Goal: Information Seeking & Learning: Learn about a topic

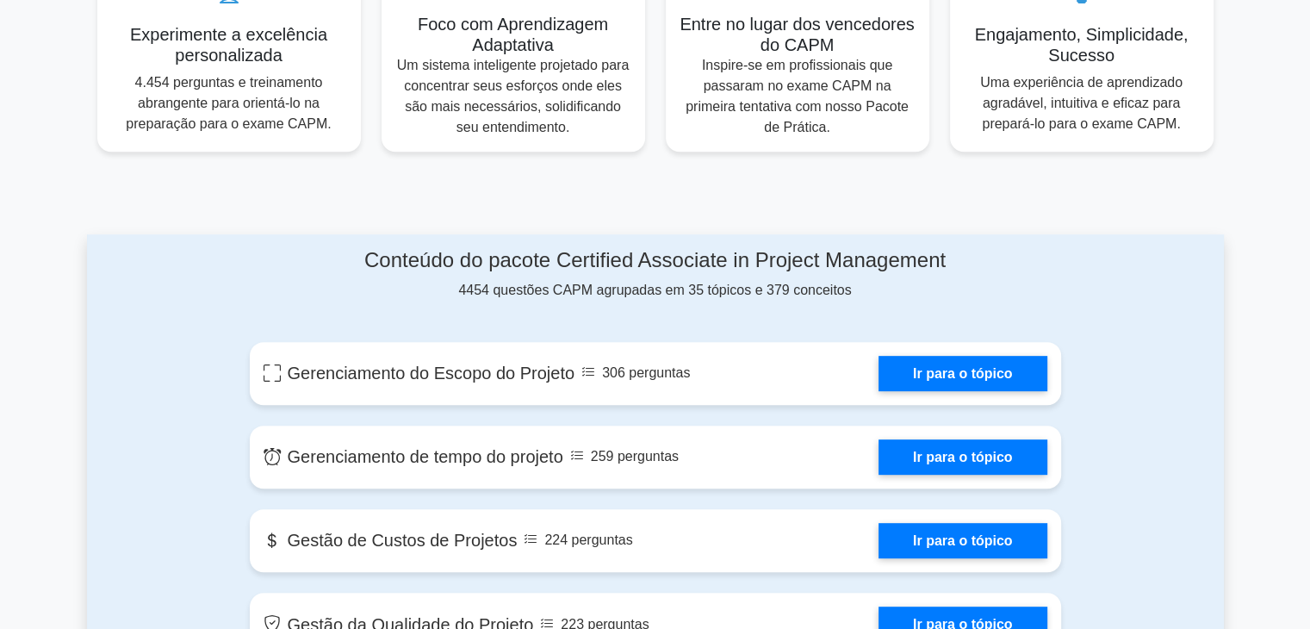
scroll to position [699, 0]
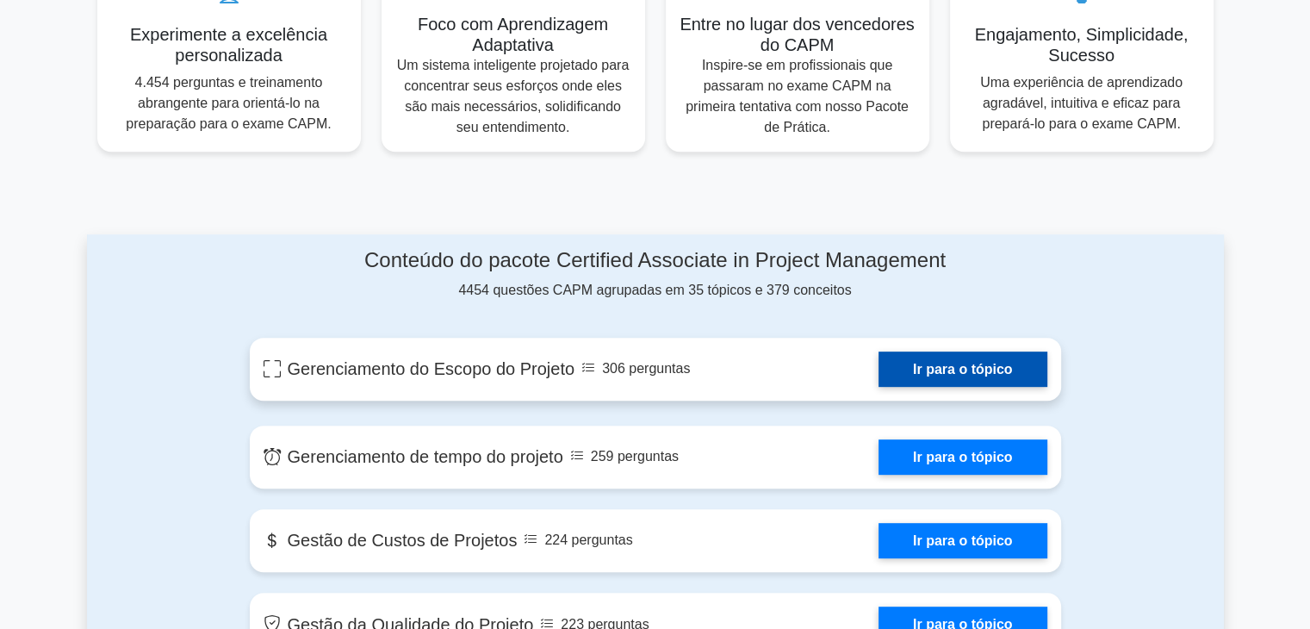
click at [878, 385] on link "Ir para o tópico" at bounding box center [962, 368] width 169 height 35
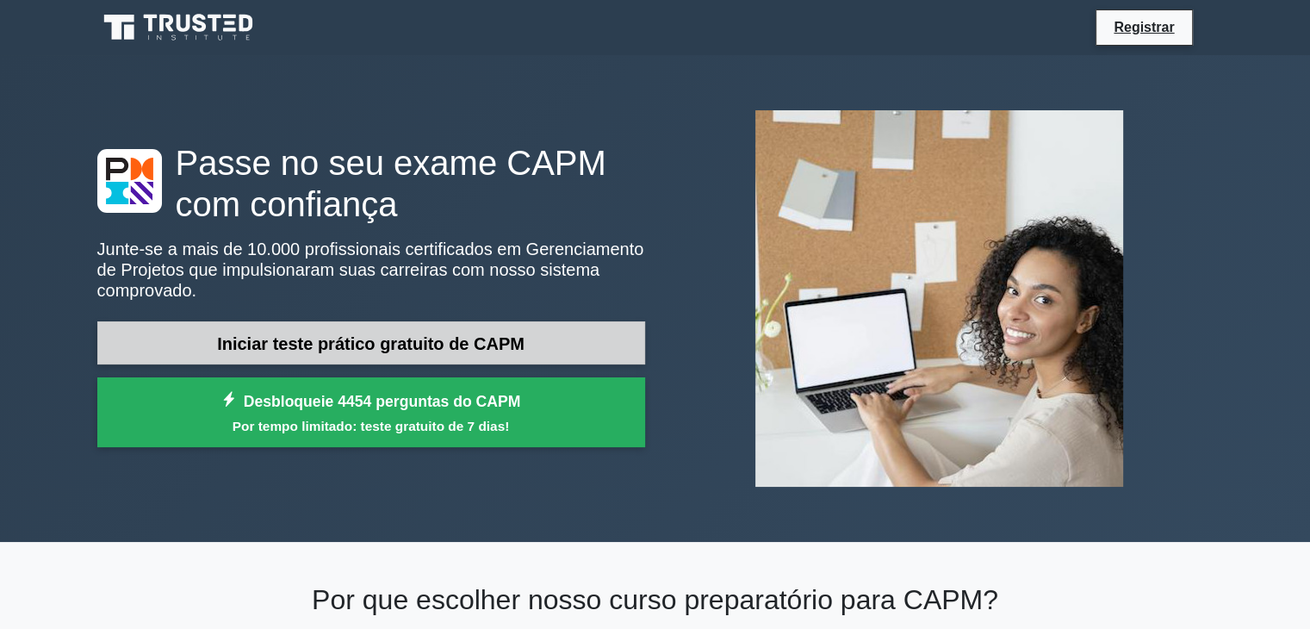
click at [368, 334] on font "Iniciar teste prático gratuito de CAPM" at bounding box center [370, 343] width 307 height 19
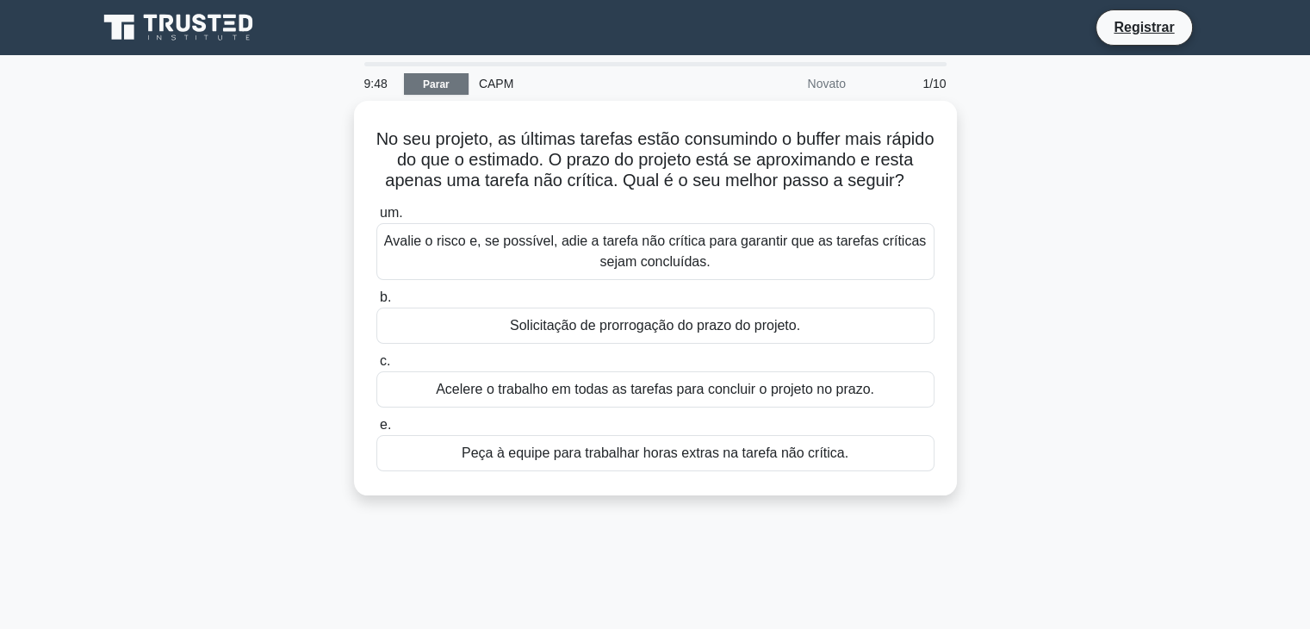
click at [433, 94] on link "Parar" at bounding box center [436, 84] width 65 height 22
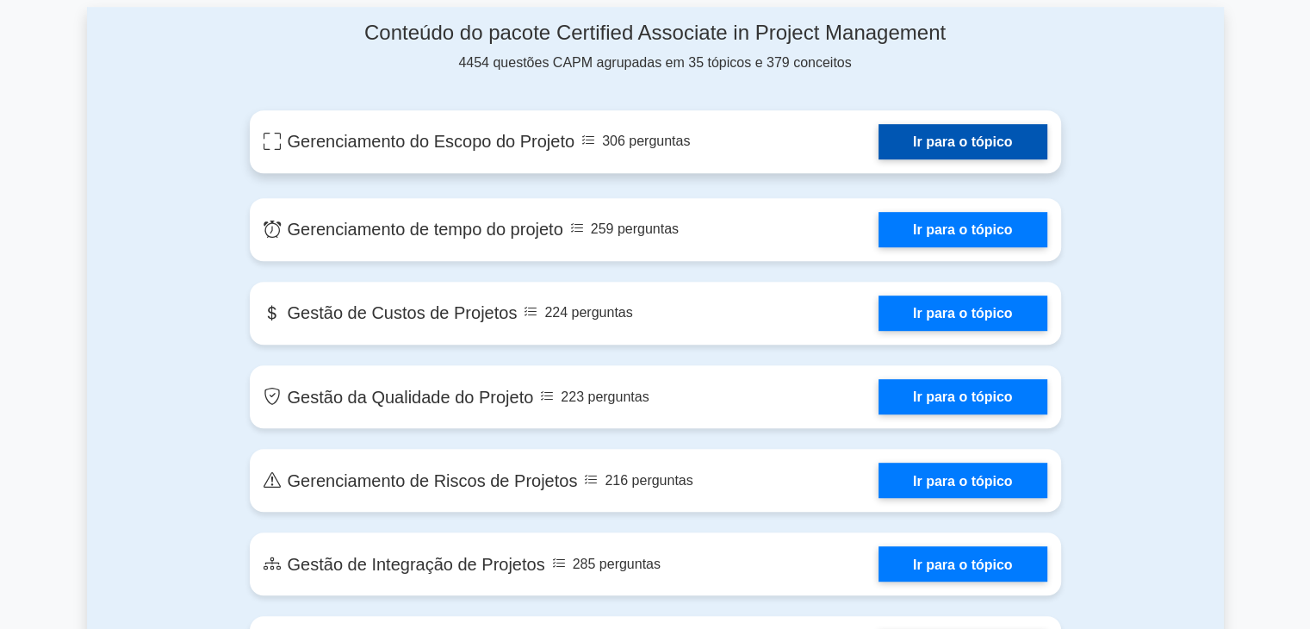
scroll to position [926, 0]
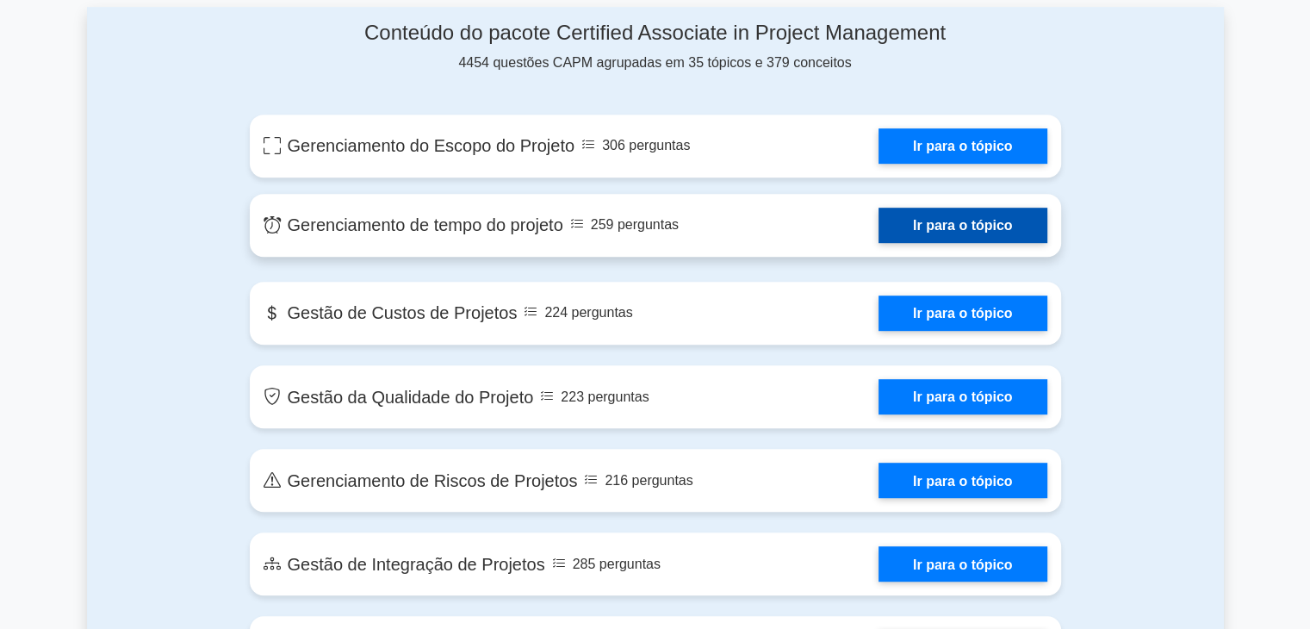
click at [937, 226] on link "Ir para o tópico" at bounding box center [962, 225] width 169 height 35
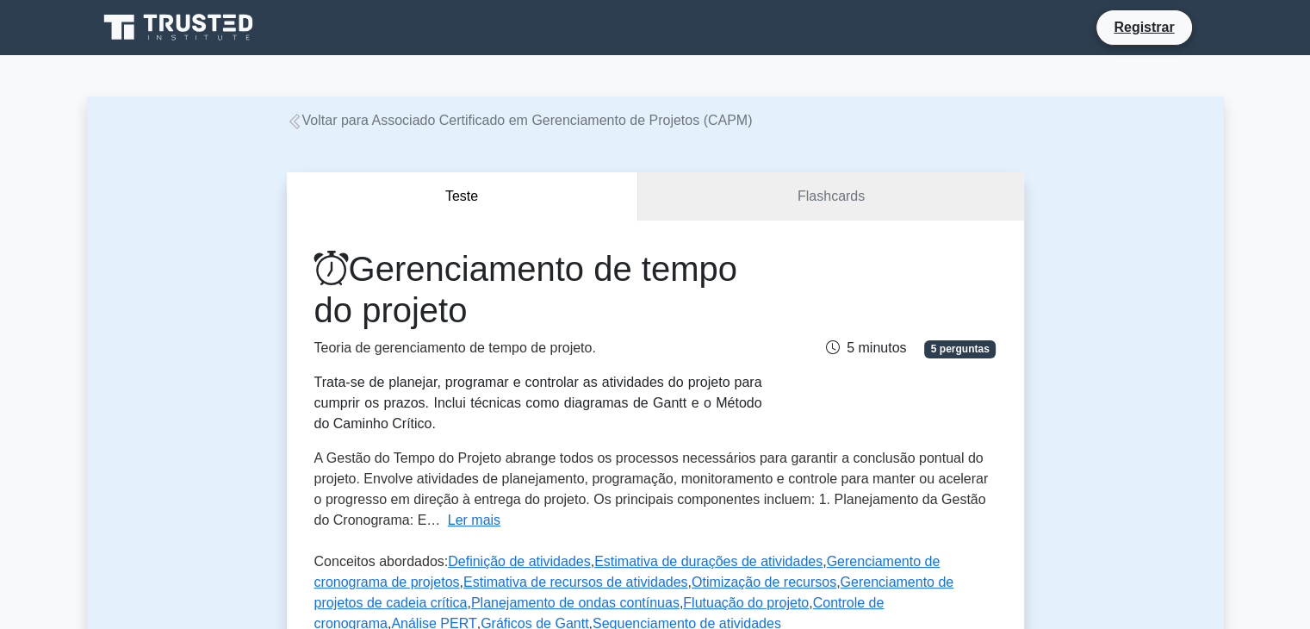
click at [937, 226] on div "Gerenciamento de tempo do projeto Teoria de gerenciamento de tempo de projeto. …" at bounding box center [655, 509] width 737 height 578
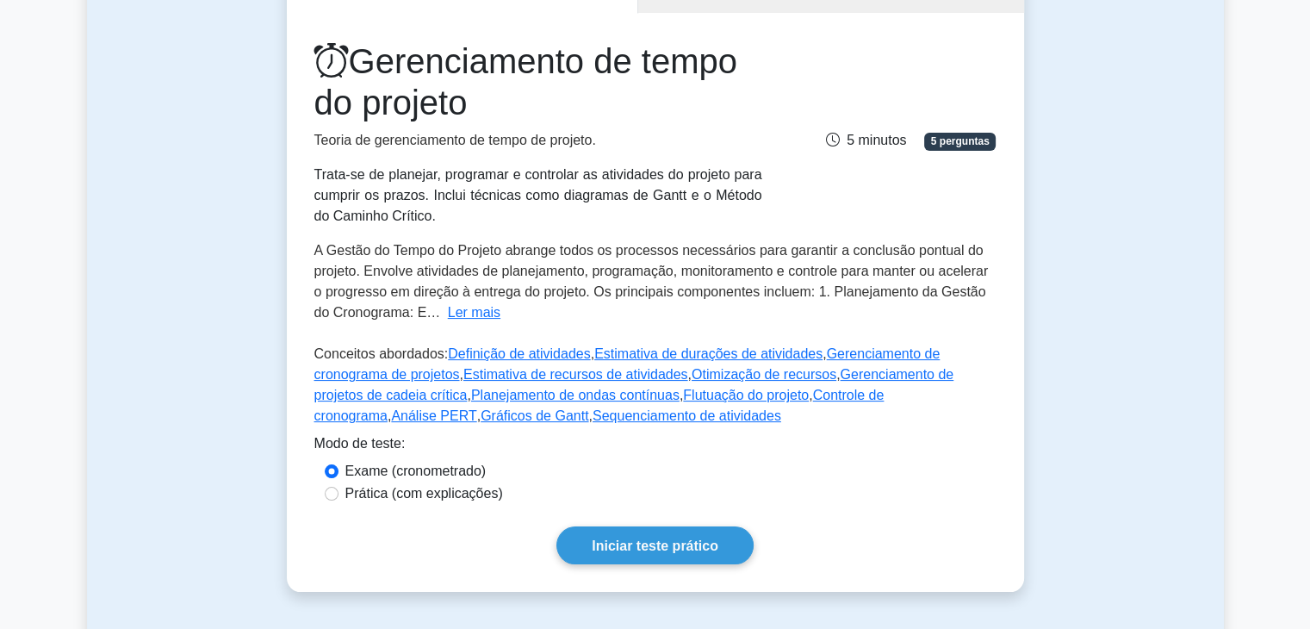
scroll to position [253, 0]
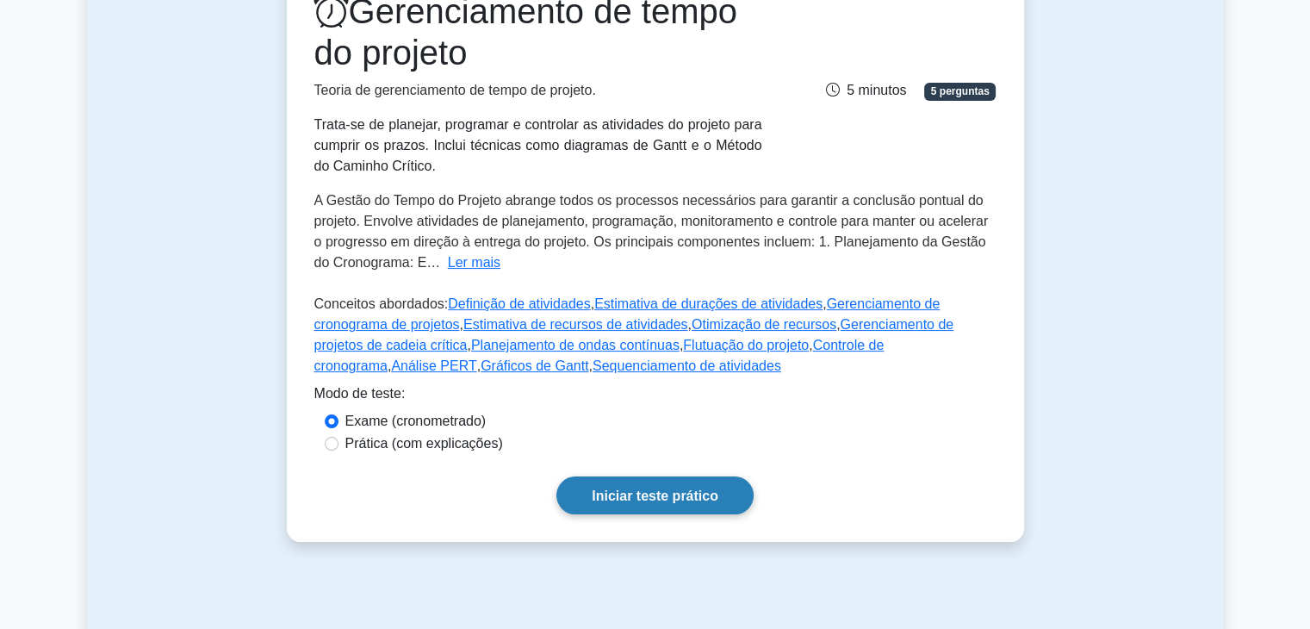
click at [666, 493] on font "Iniciar teste prático" at bounding box center [655, 495] width 127 height 15
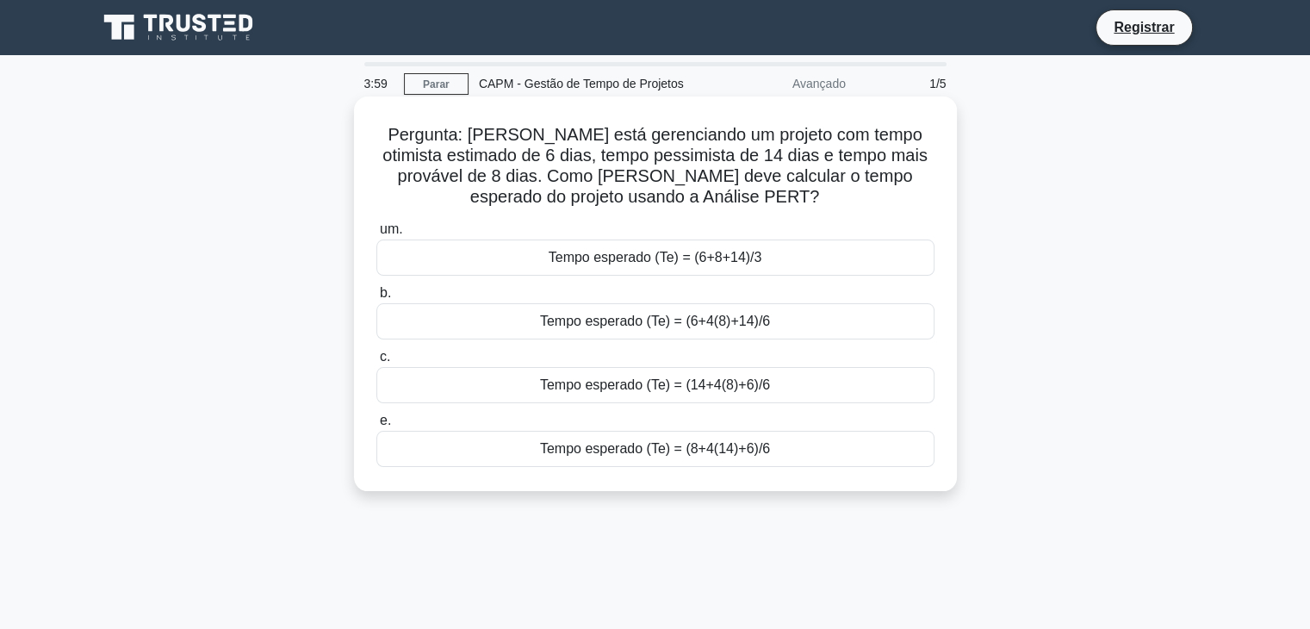
click at [672, 263] on font "Tempo esperado (Te) = (6+8+14)/3" at bounding box center [655, 257] width 214 height 15
click at [376, 235] on input "um. Tempo esperado (Te) = (6+8+14)/3" at bounding box center [376, 229] width 0 height 11
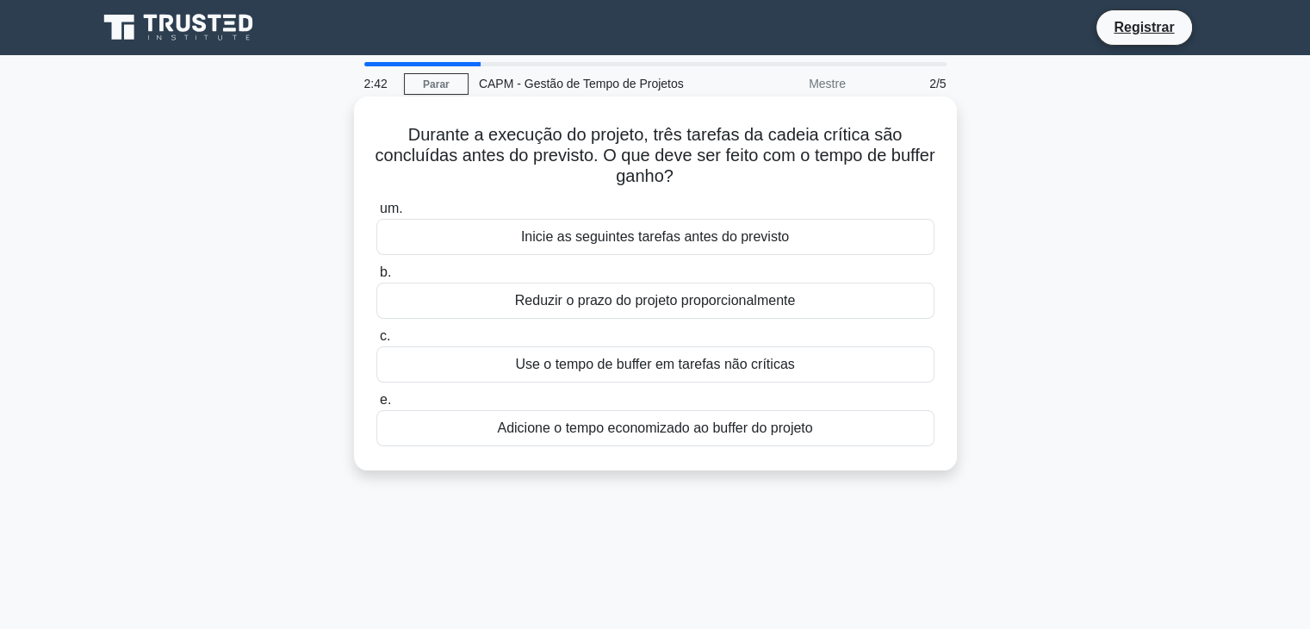
click at [754, 432] on font "Adicione o tempo economizado ao buffer do projeto" at bounding box center [654, 427] width 315 height 15
click at [376, 406] on input "e. Adicione o tempo economizado ao buffer do projeto" at bounding box center [376, 399] width 0 height 11
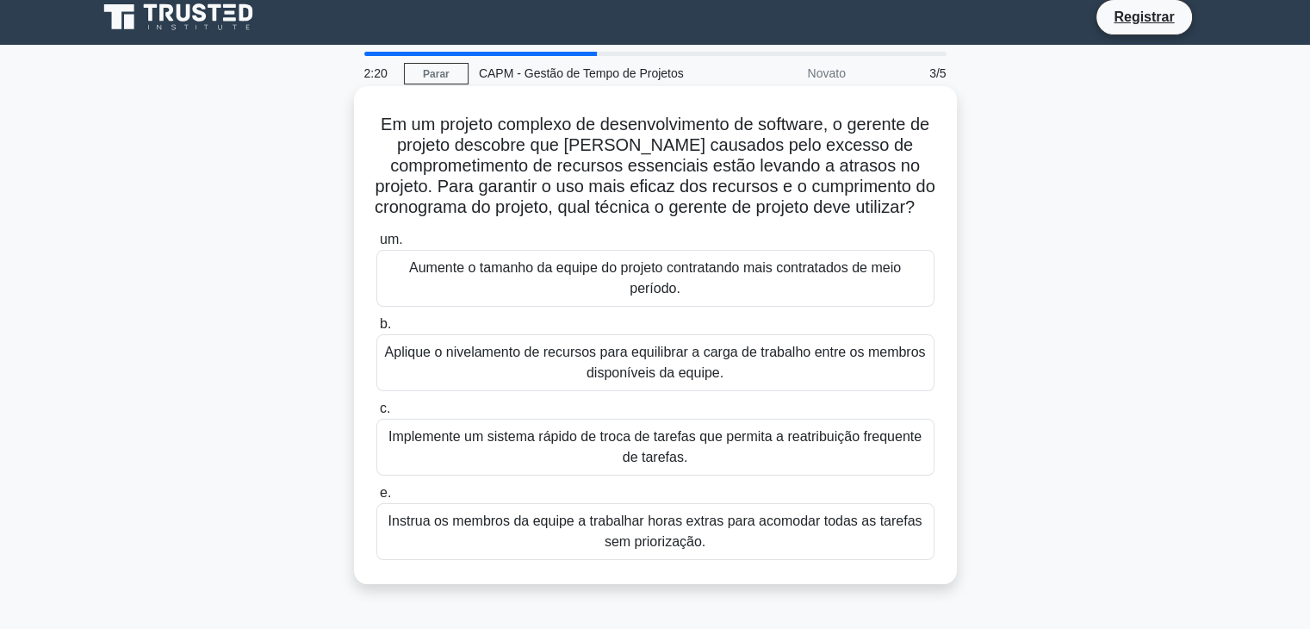
scroll to position [21, 0]
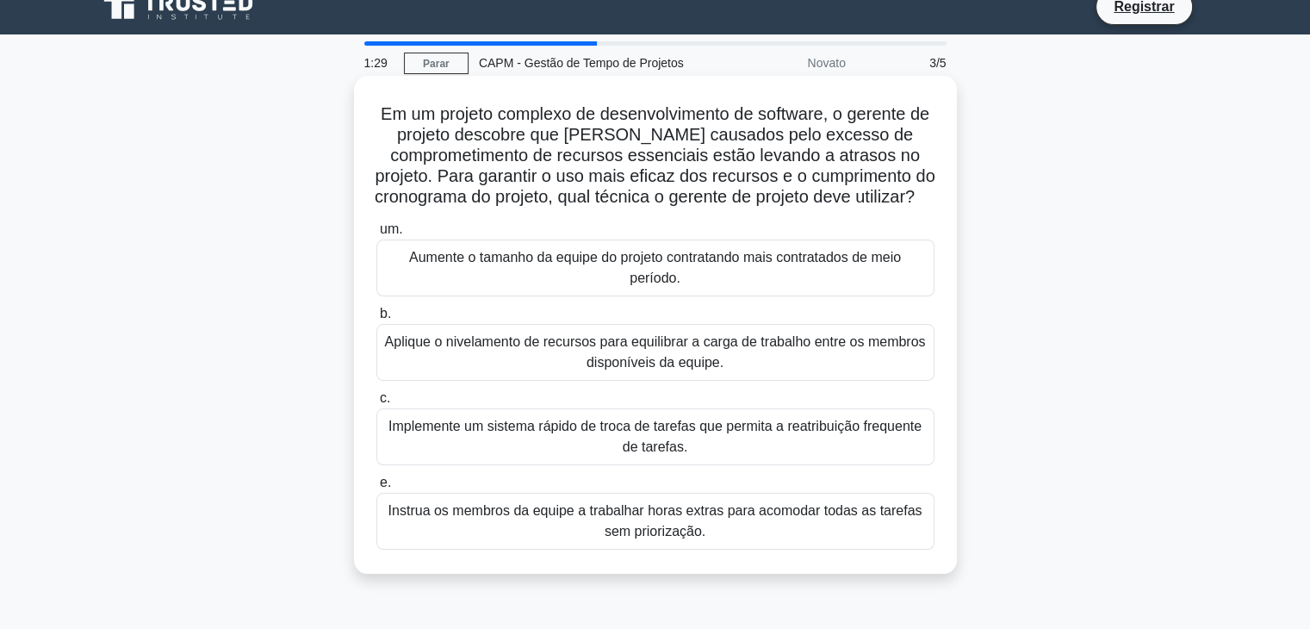
click at [627, 454] on font "Implemente um sistema rápido de troca de tarefas que permita a reatribuição fre…" at bounding box center [654, 435] width 533 height 35
click at [376, 404] on input "c. Implemente um sistema rápido de troca de tarefas que permita a reatribuição …" at bounding box center [376, 398] width 0 height 11
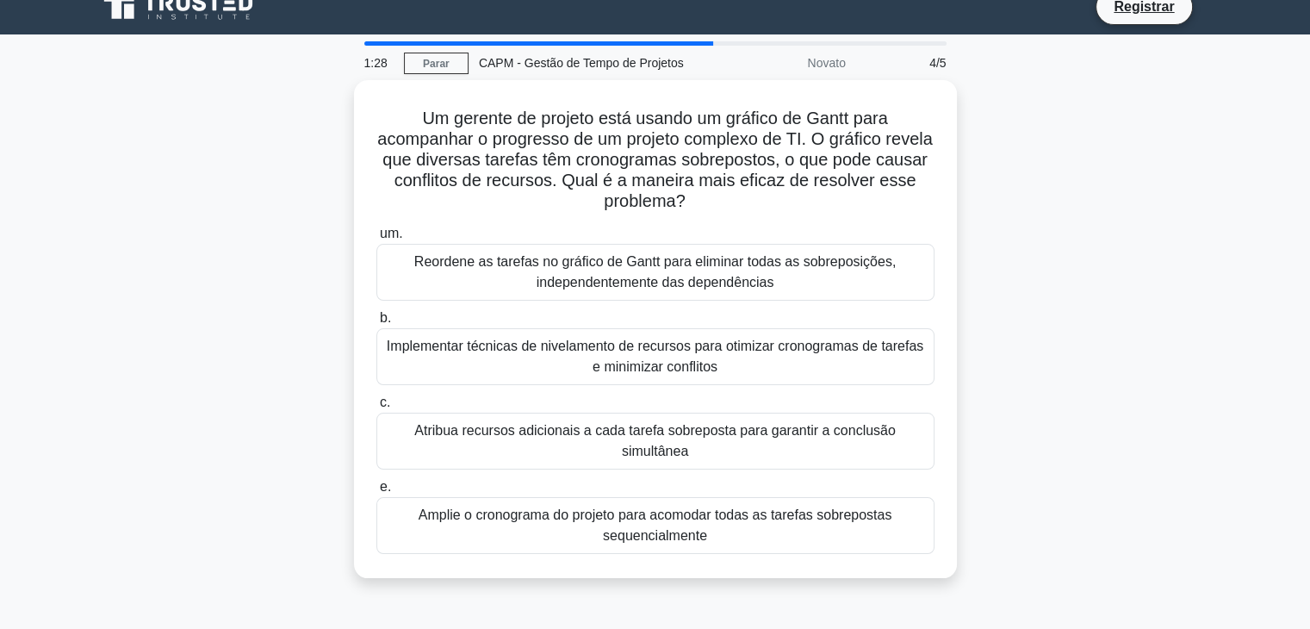
scroll to position [0, 0]
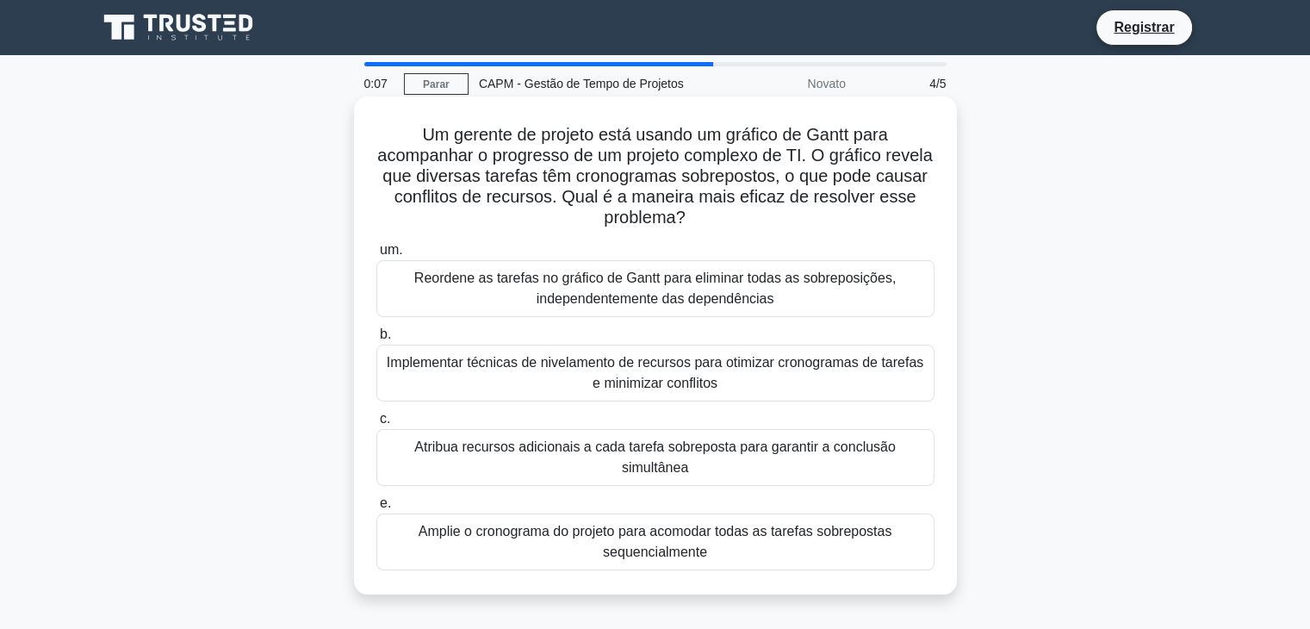
click at [681, 376] on font "Implementar técnicas de nivelamento de recursos para otimizar cronogramas de ta…" at bounding box center [655, 372] width 536 height 35
click at [376, 340] on input "b. Implementar técnicas de nivelamento de recursos para otimizar cronogramas de…" at bounding box center [376, 334] width 0 height 11
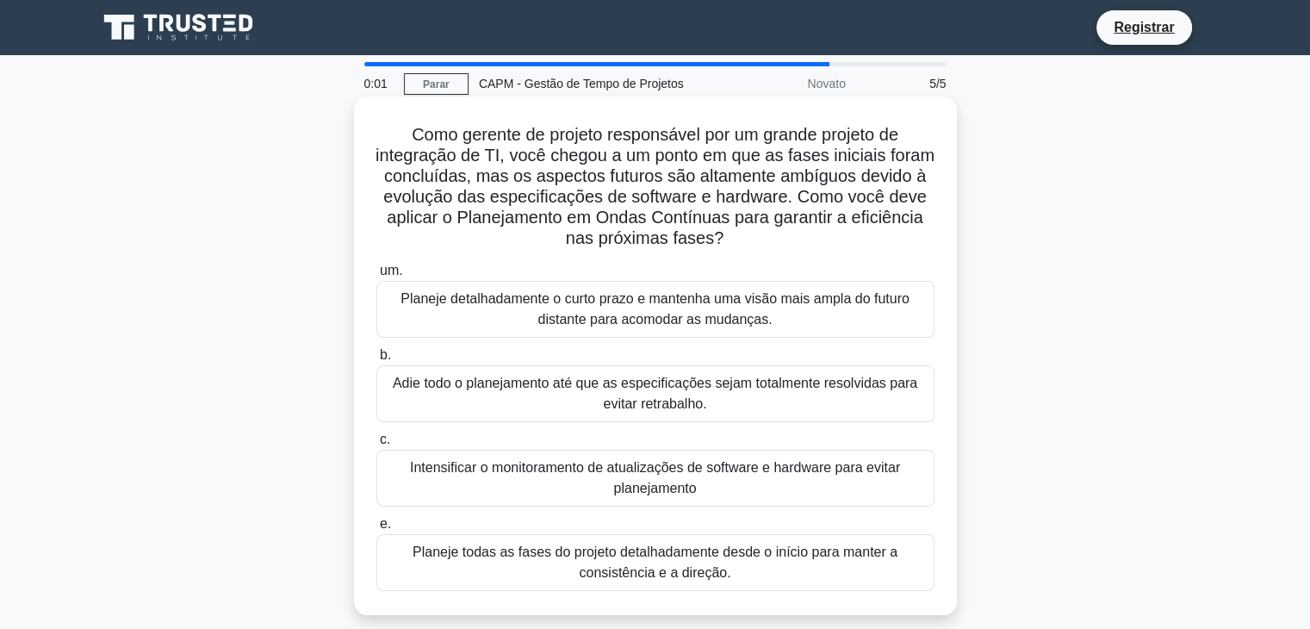
click at [543, 400] on font "Adie todo o planejamento até que as especificações sejam totalmente resolvidas …" at bounding box center [655, 393] width 542 height 41
click at [376, 361] on input "b. Adie todo o planejamento até que as especificações sejam totalmente resolvid…" at bounding box center [376, 355] width 0 height 11
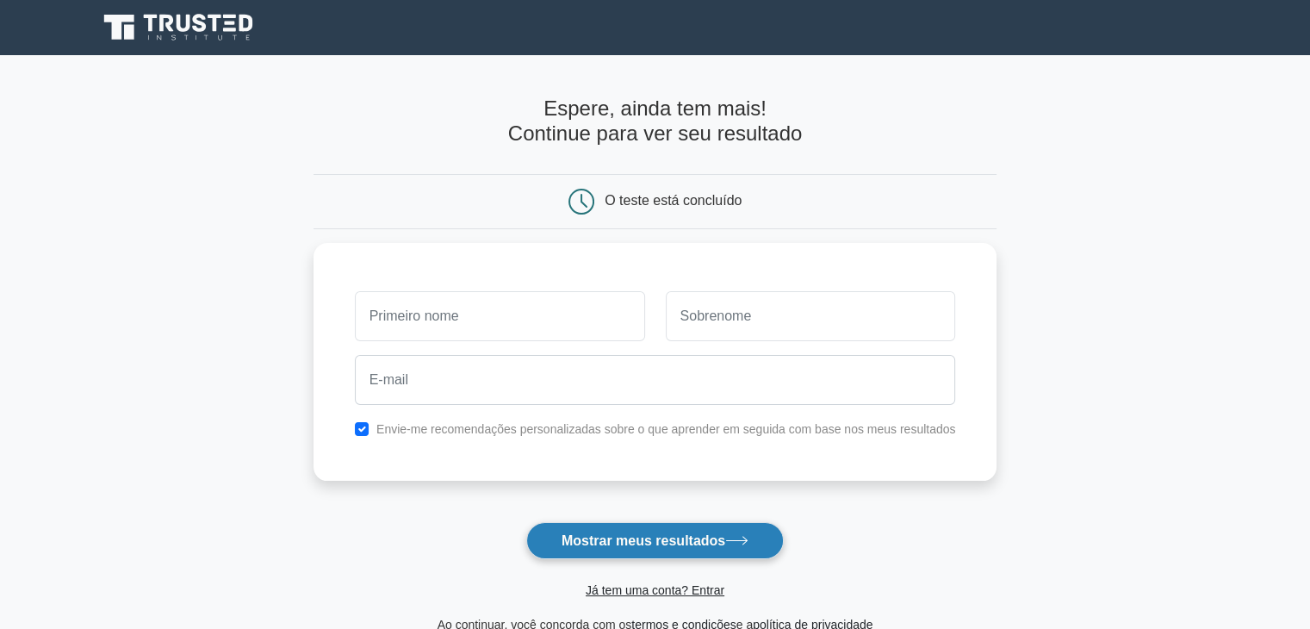
click at [671, 541] on font "Mostrar meus resultados" at bounding box center [643, 540] width 164 height 15
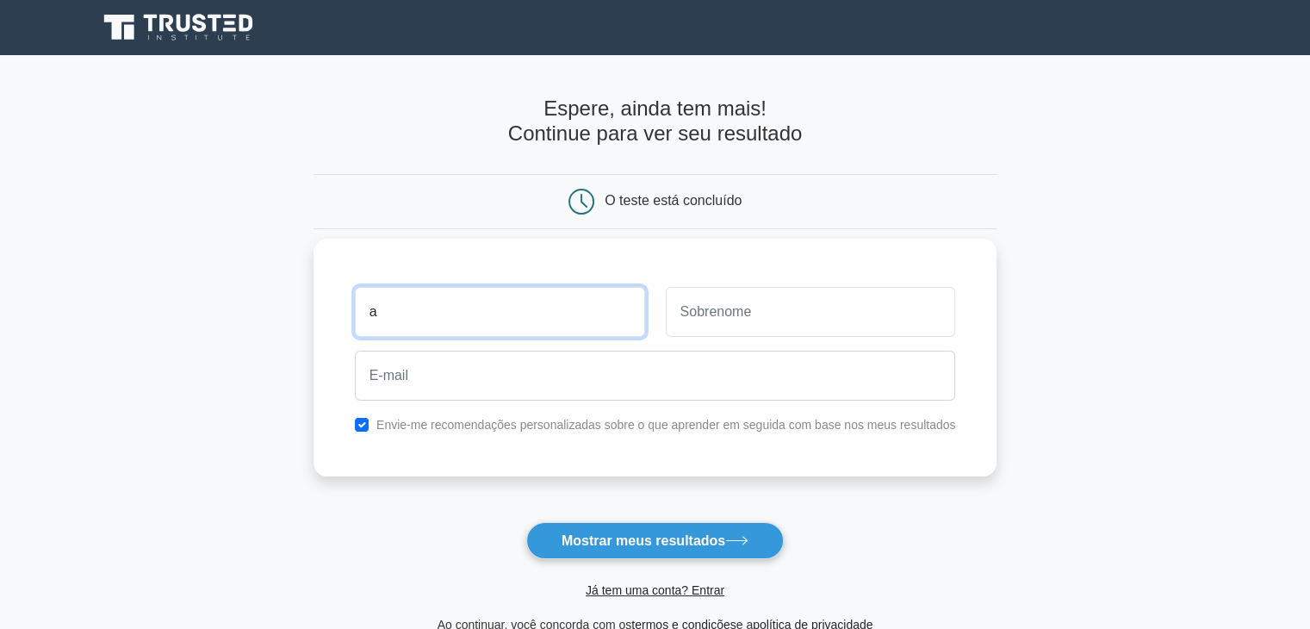
type input "Arthur"
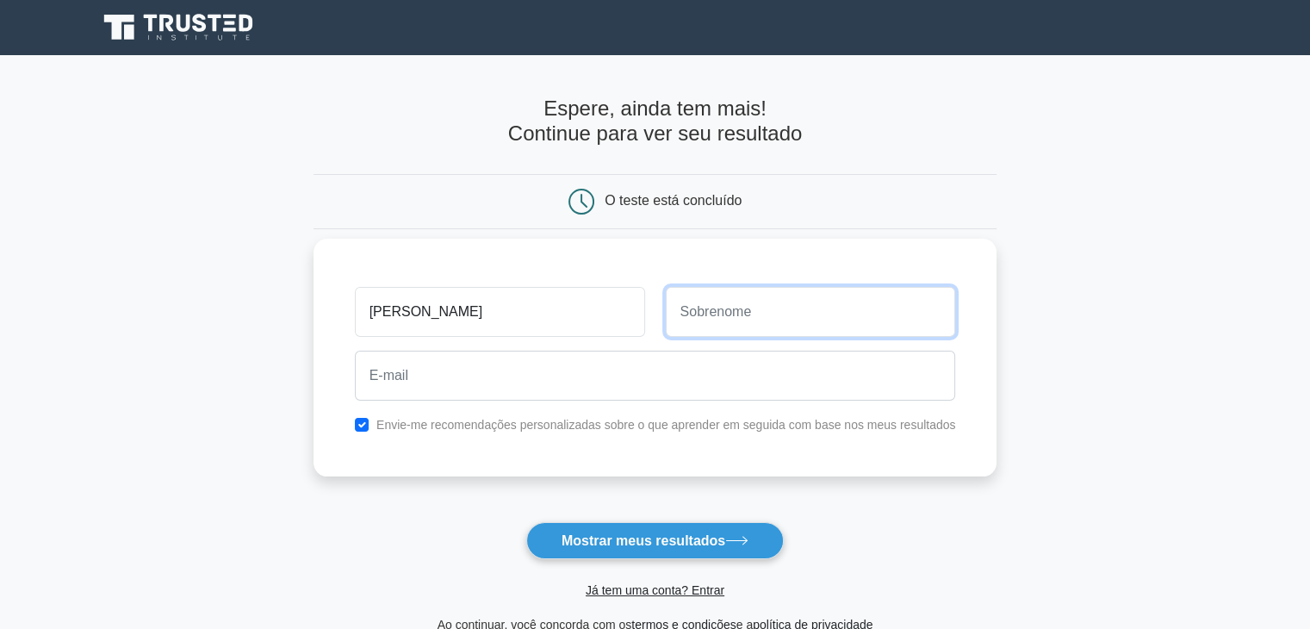
click at [714, 313] on input "text" at bounding box center [811, 312] width 290 height 50
type input "[PERSON_NAME]"
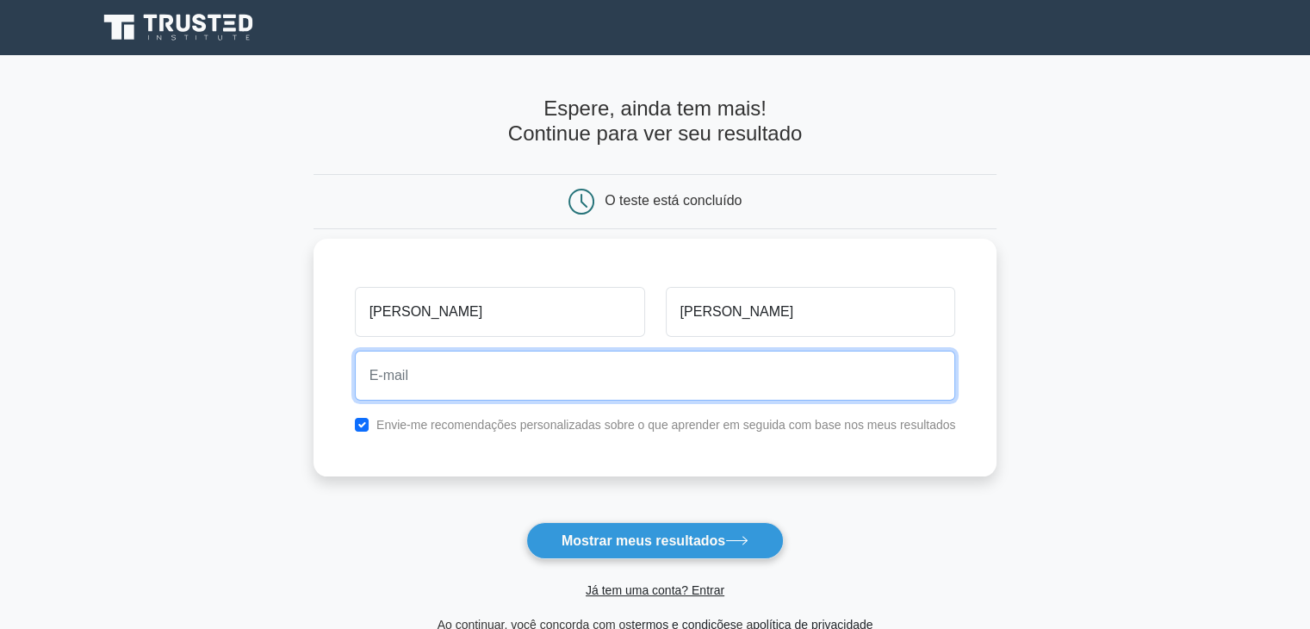
click at [634, 380] on input "email" at bounding box center [655, 375] width 601 height 50
type input "[EMAIL_ADDRESS][PERSON_NAME][DOMAIN_NAME]"
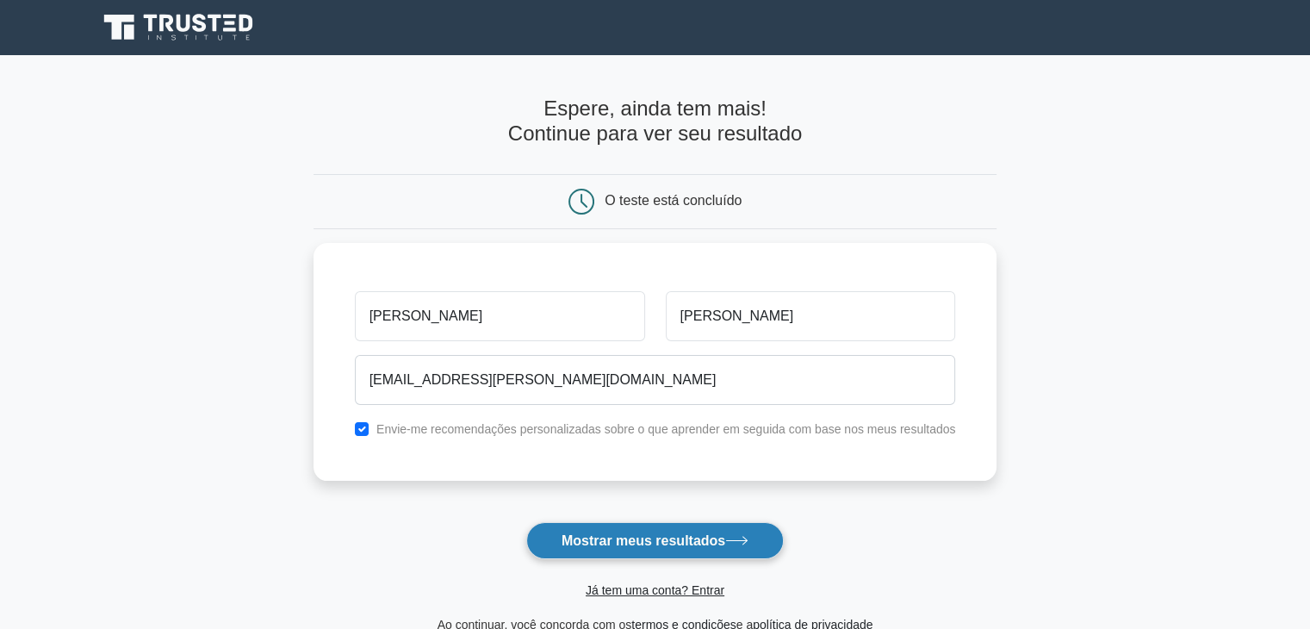
click at [679, 541] on font "Mostrar meus resultados" at bounding box center [643, 540] width 164 height 15
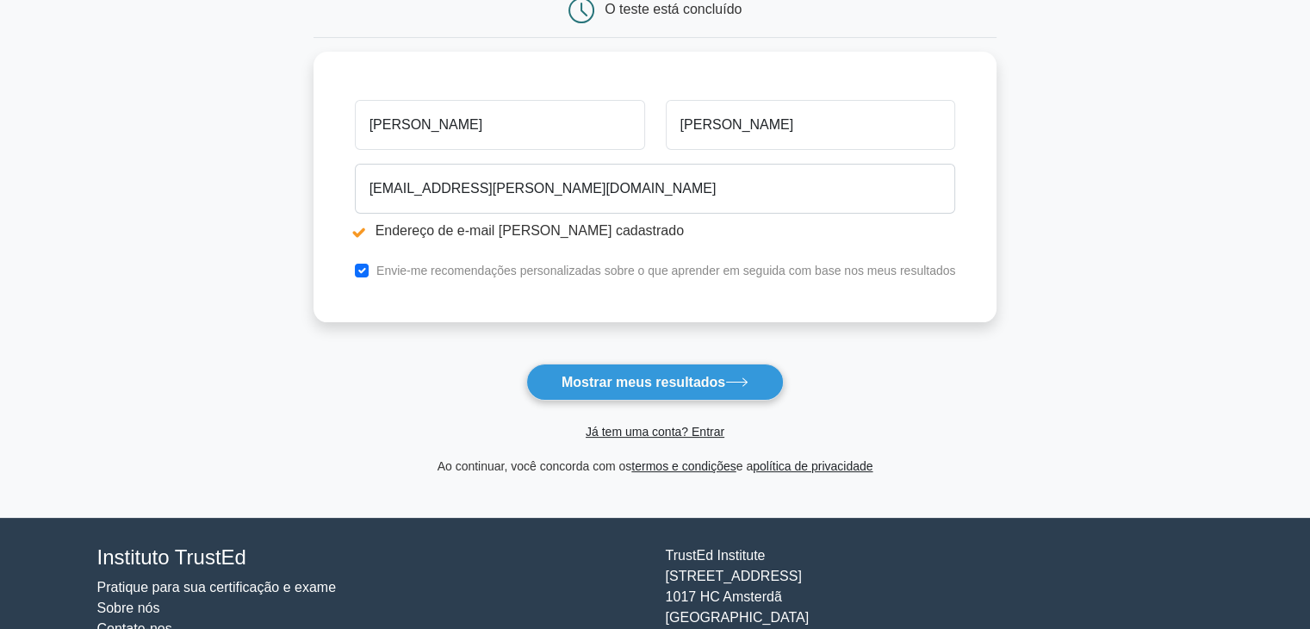
scroll to position [255, 0]
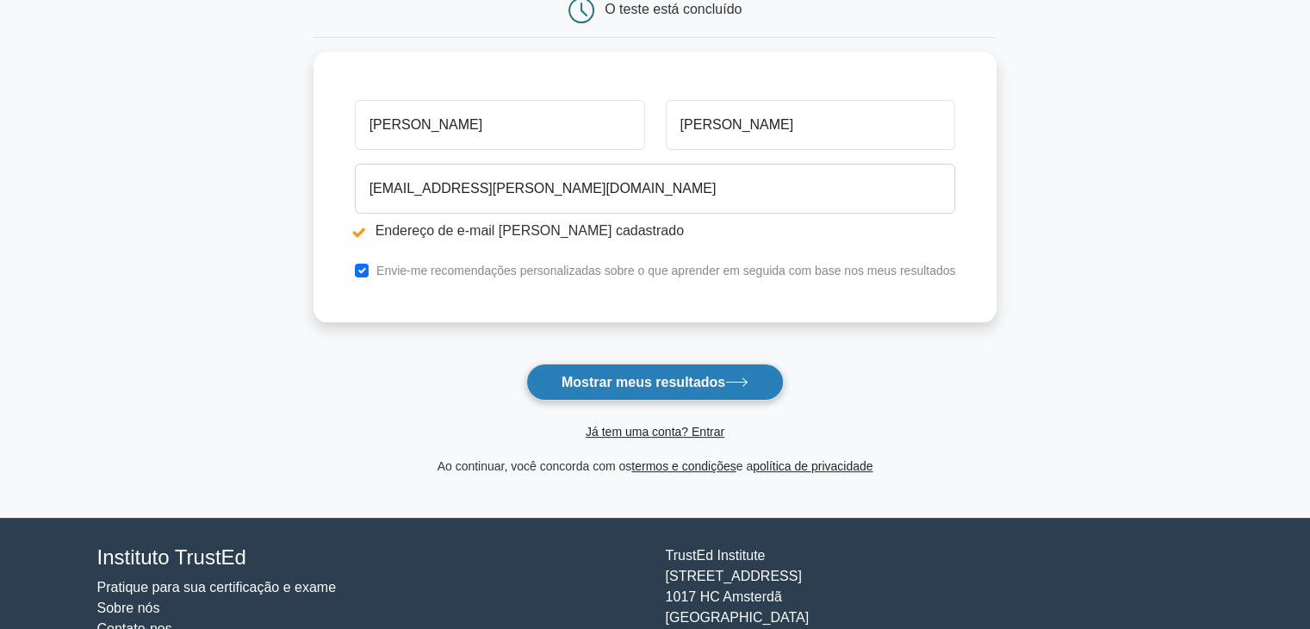
click at [623, 387] on font "Mostrar meus resultados" at bounding box center [643, 382] width 164 height 15
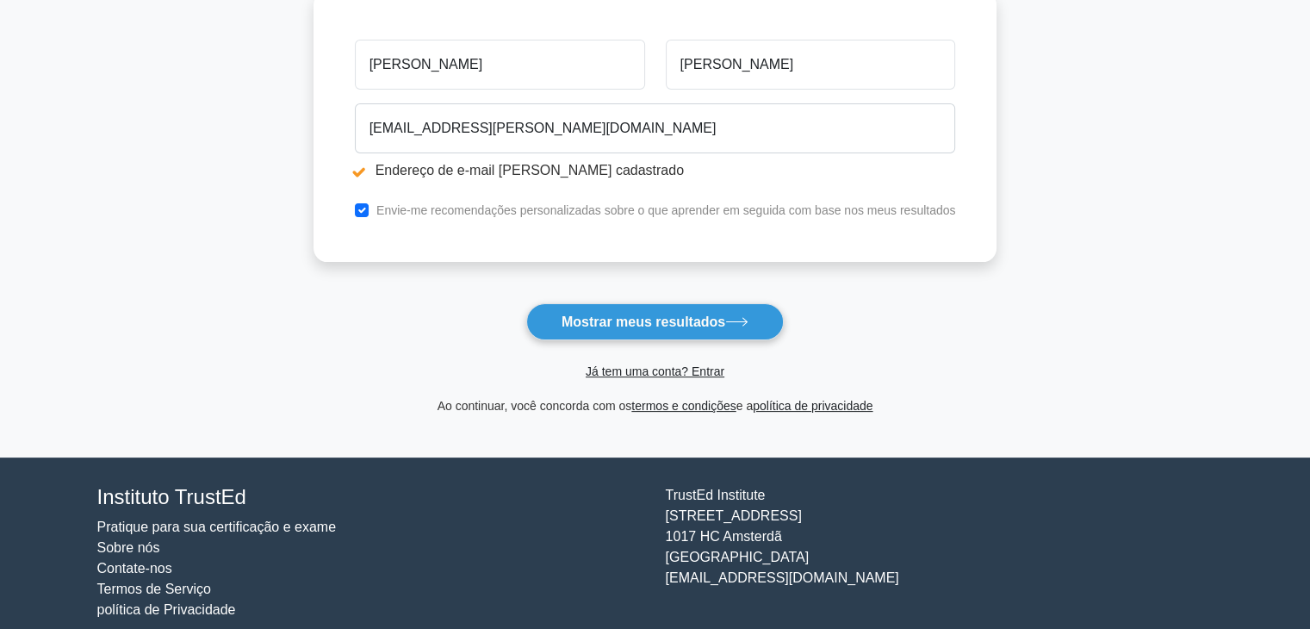
scroll to position [334, 0]
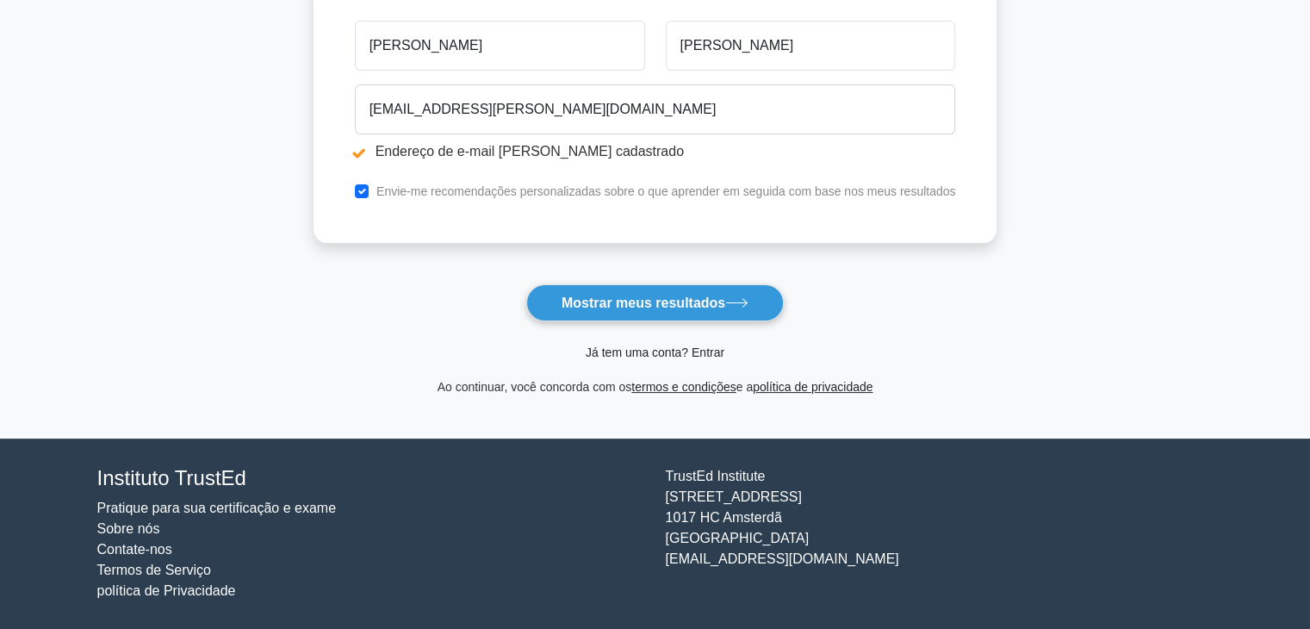
click at [689, 351] on font "Já tem uma conta? Entrar" at bounding box center [655, 352] width 139 height 14
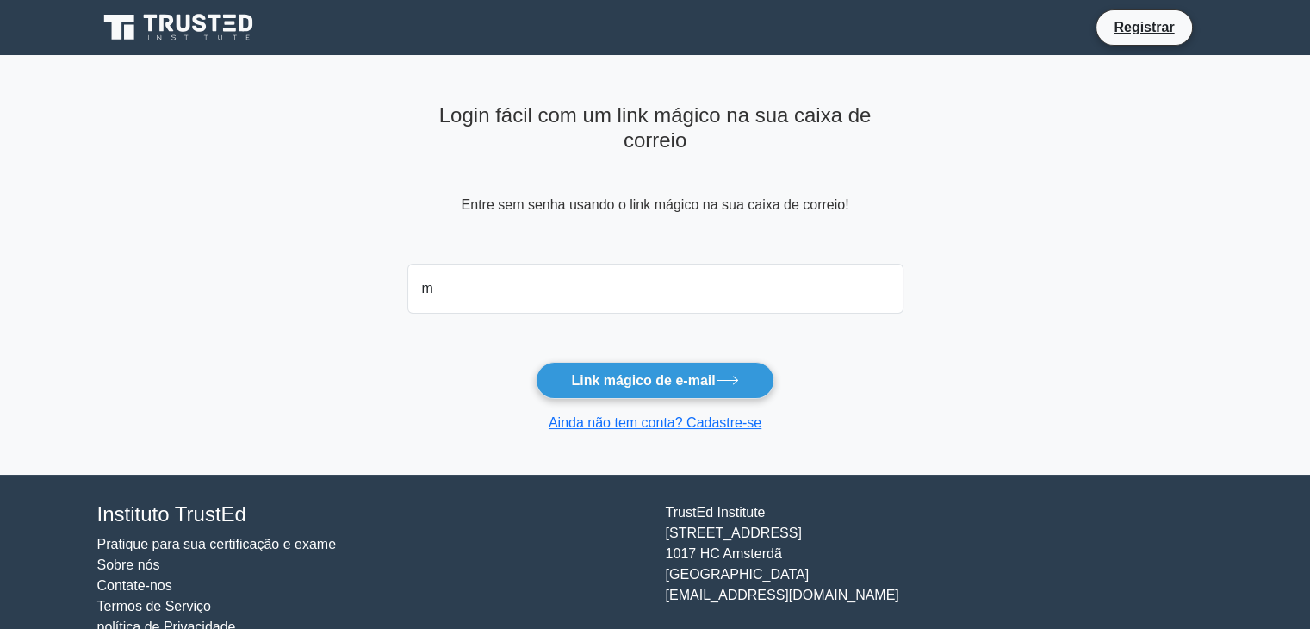
type input "marques.arthur@gmail.com"
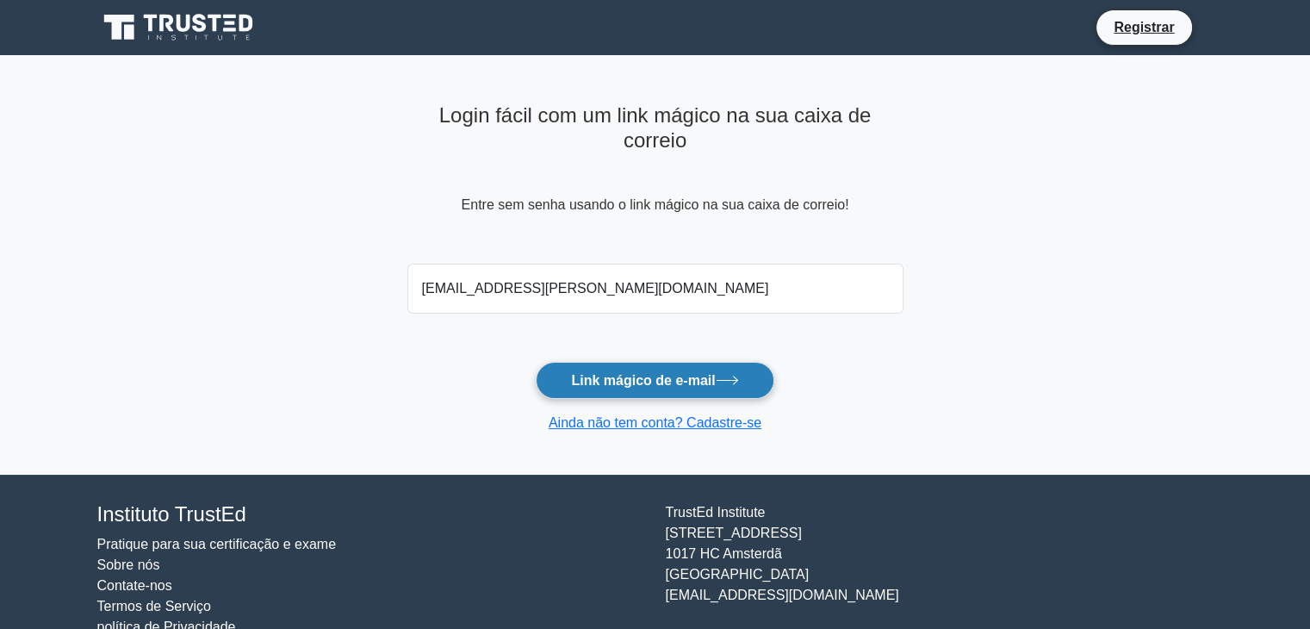
click at [661, 380] on font "Link mágico de e-mail" at bounding box center [643, 380] width 144 height 15
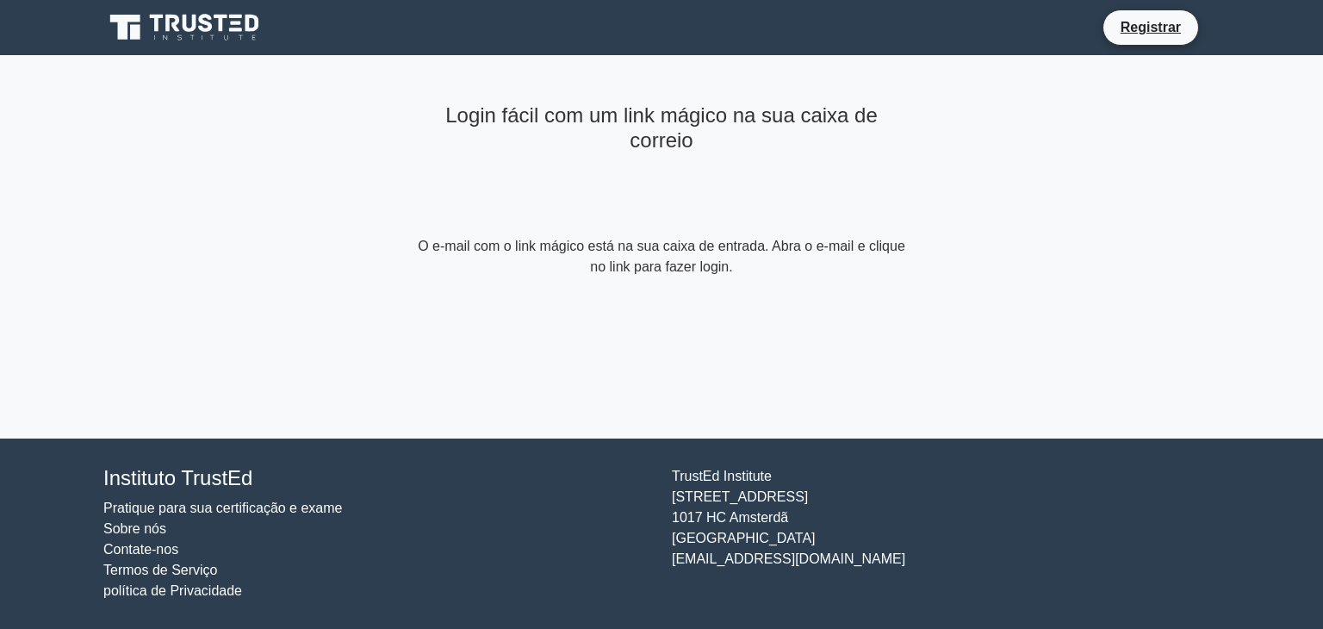
click at [819, 276] on form "O e-mail com o link mágico está na sua caixa de entrada. Abra o e-mail e clique…" at bounding box center [661, 256] width 496 height 41
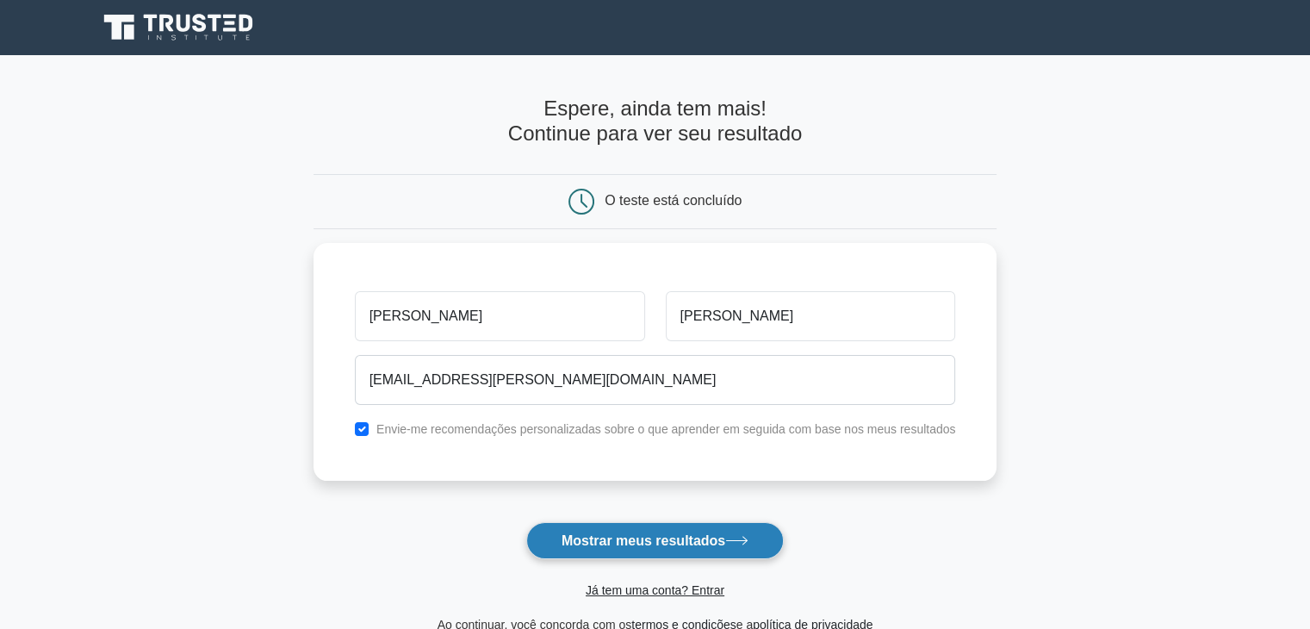
click at [706, 537] on font "Mostrar meus resultados" at bounding box center [643, 540] width 164 height 15
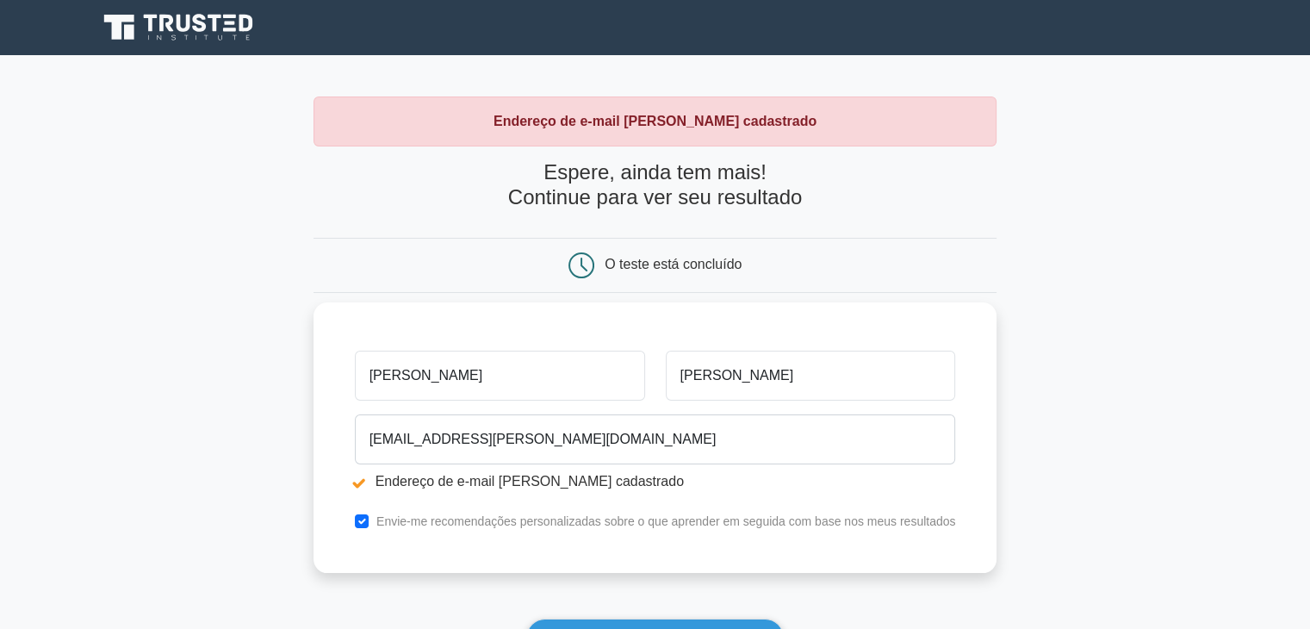
scroll to position [216, 0]
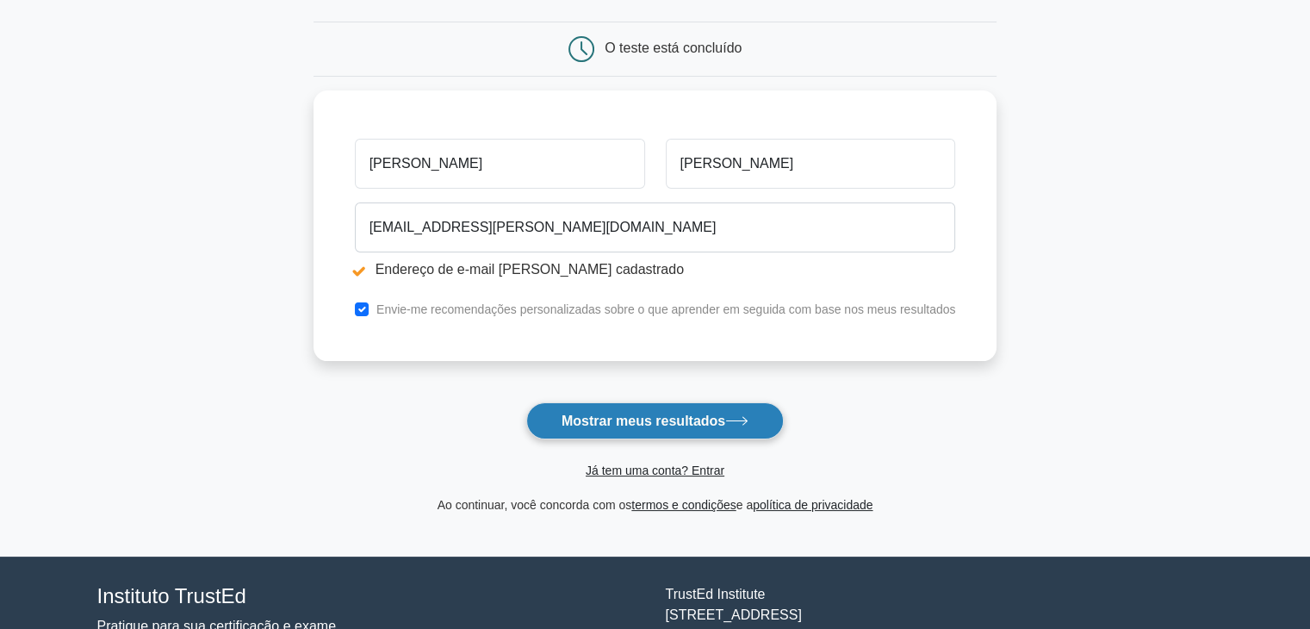
click at [660, 415] on font "Mostrar meus resultados" at bounding box center [643, 420] width 164 height 15
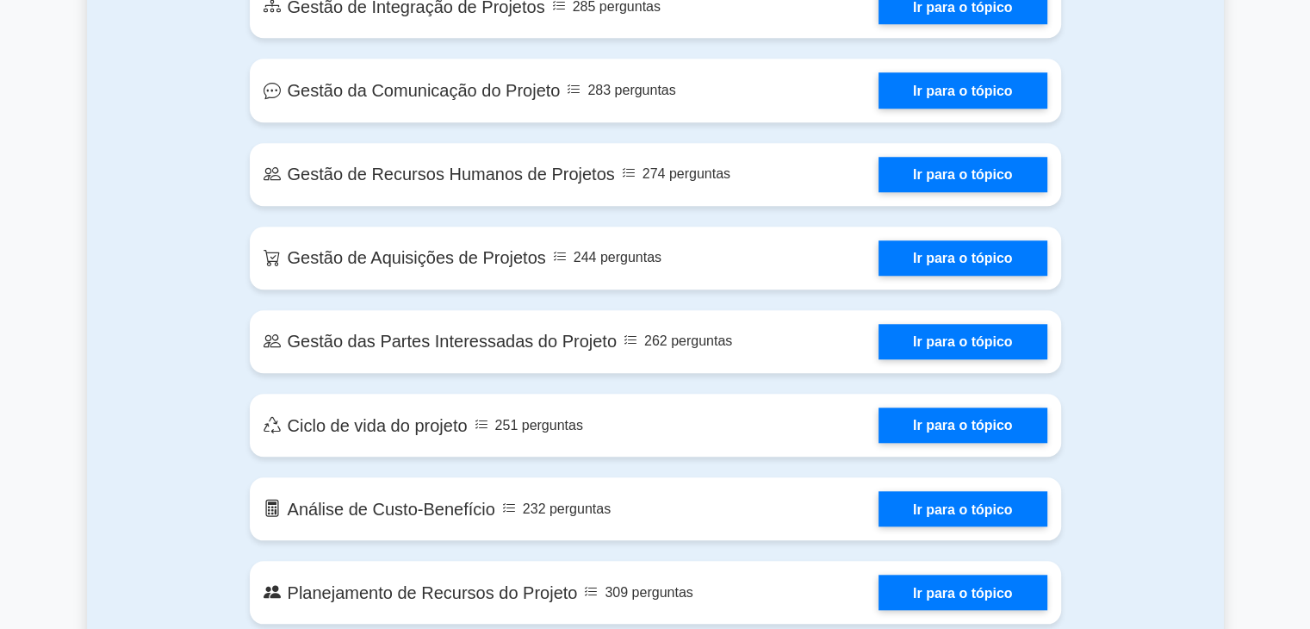
scroll to position [1484, 0]
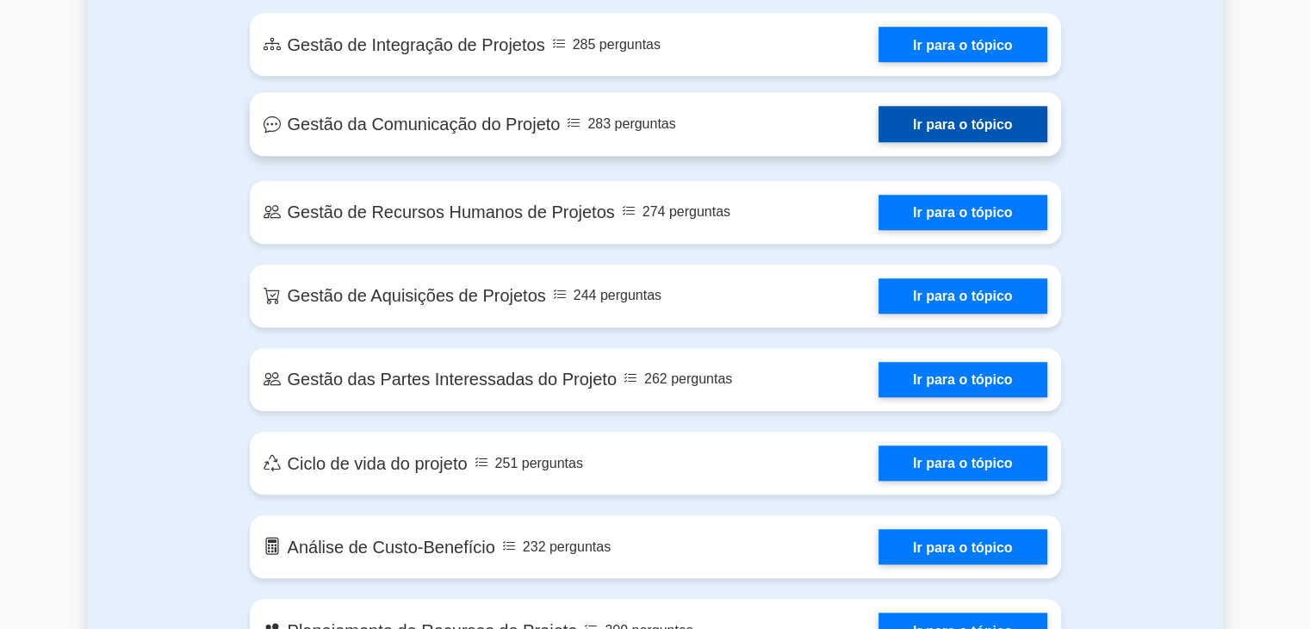
click at [956, 129] on link "Ir para o tópico" at bounding box center [962, 123] width 169 height 35
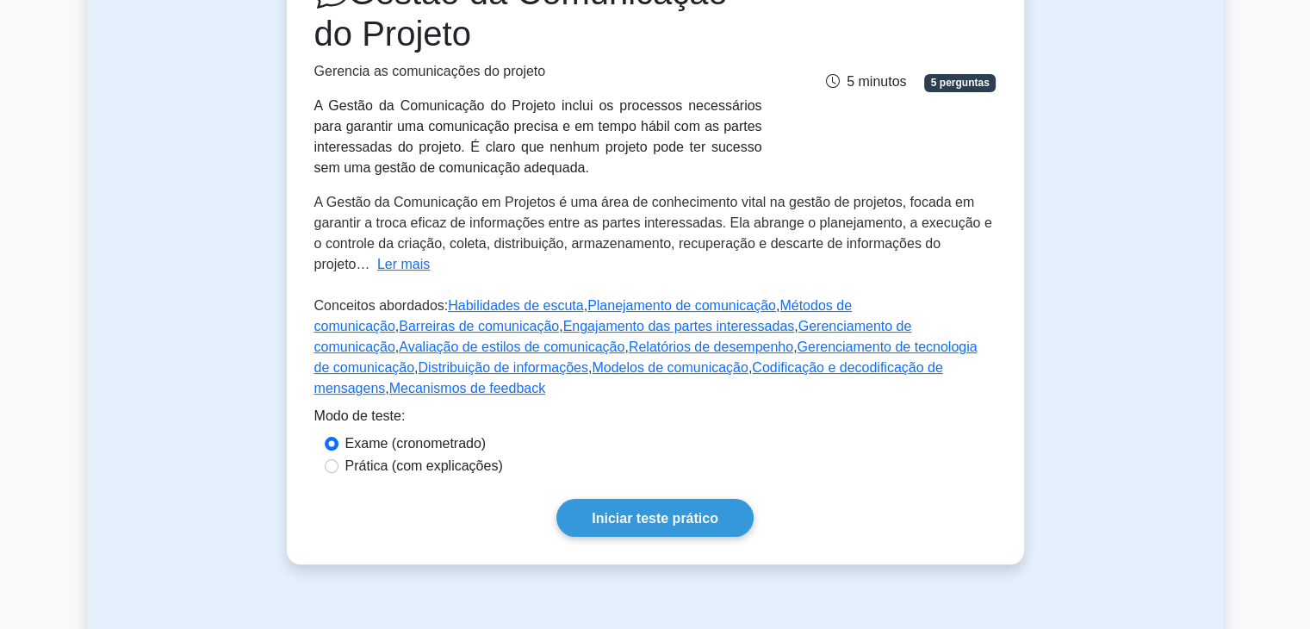
scroll to position [379, 0]
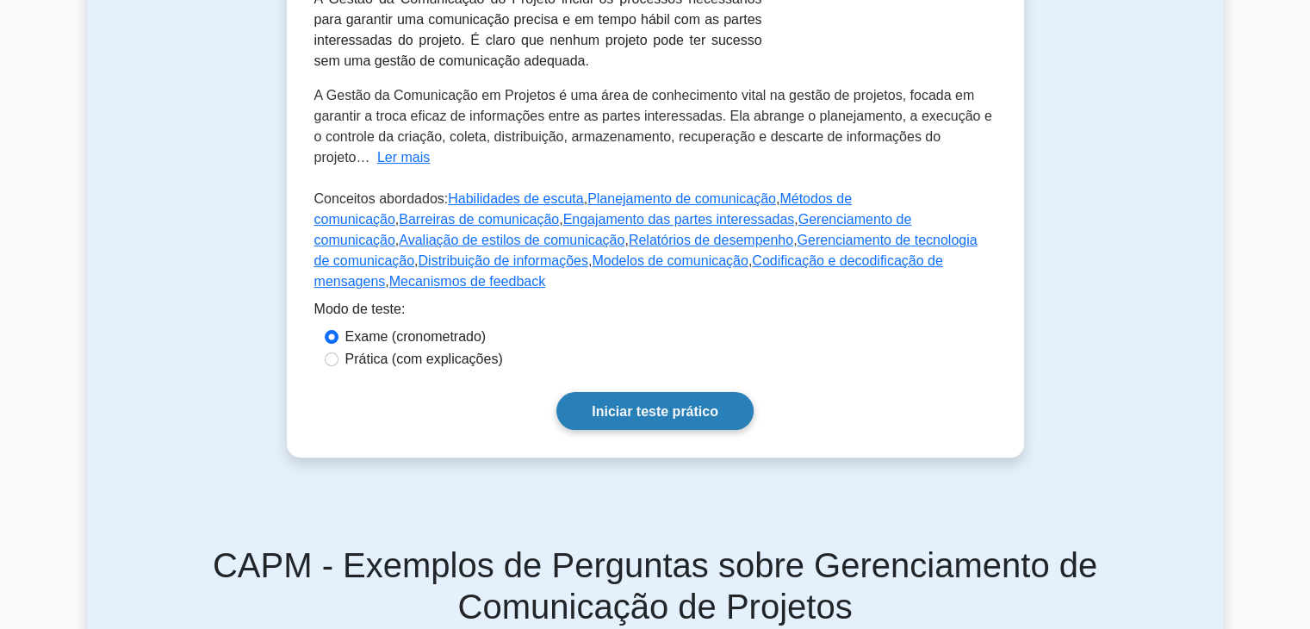
click at [647, 404] on font "Iniciar teste prático" at bounding box center [655, 411] width 127 height 15
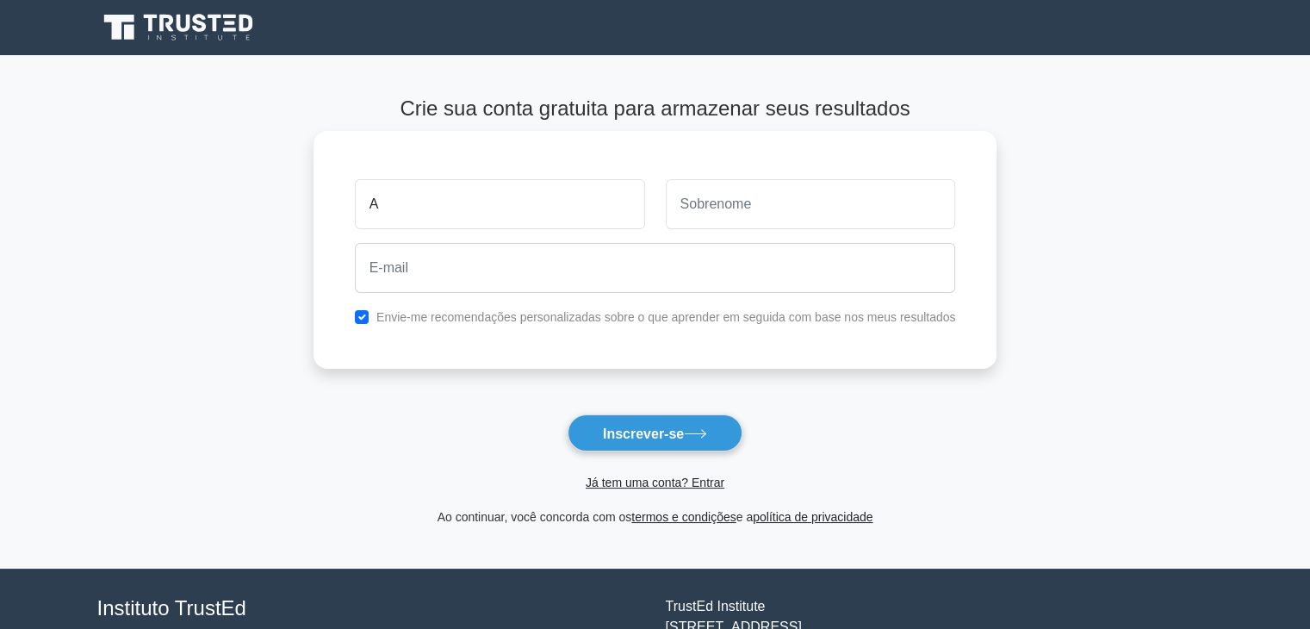
type input "Arthur"
click at [700, 212] on input "text" at bounding box center [811, 204] width 290 height 50
type input "Farias Marques"
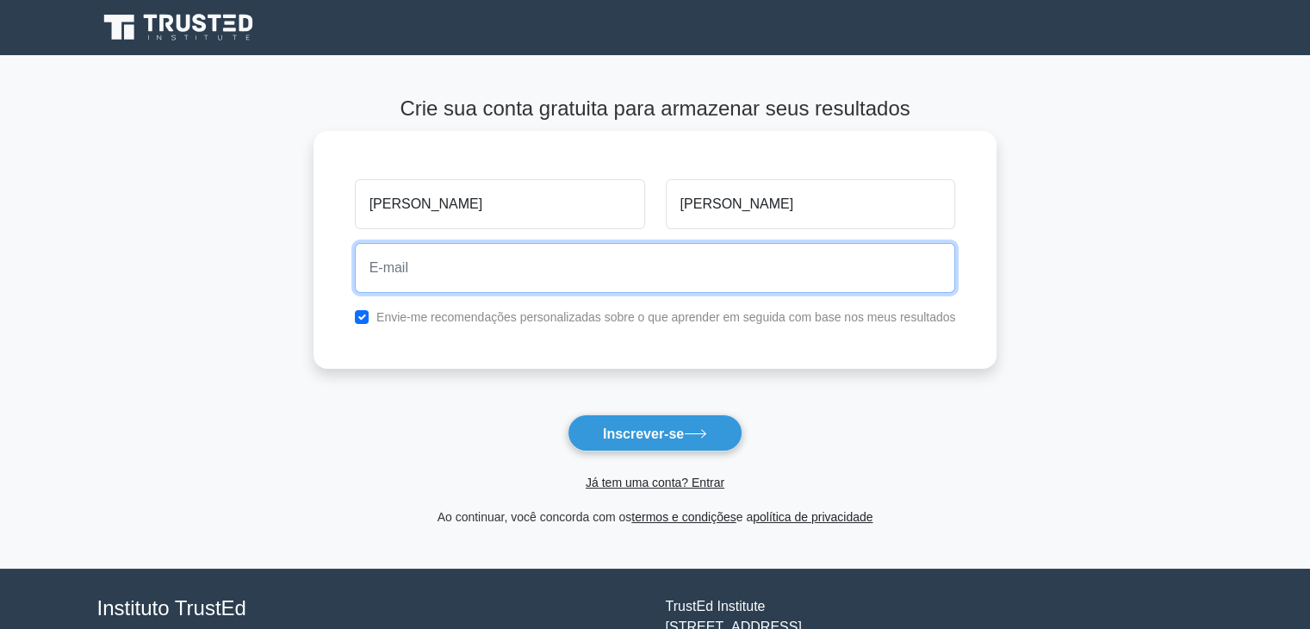
click at [620, 259] on input "email" at bounding box center [655, 268] width 601 height 50
type input "[EMAIL_ADDRESS][PERSON_NAME][DOMAIN_NAME]"
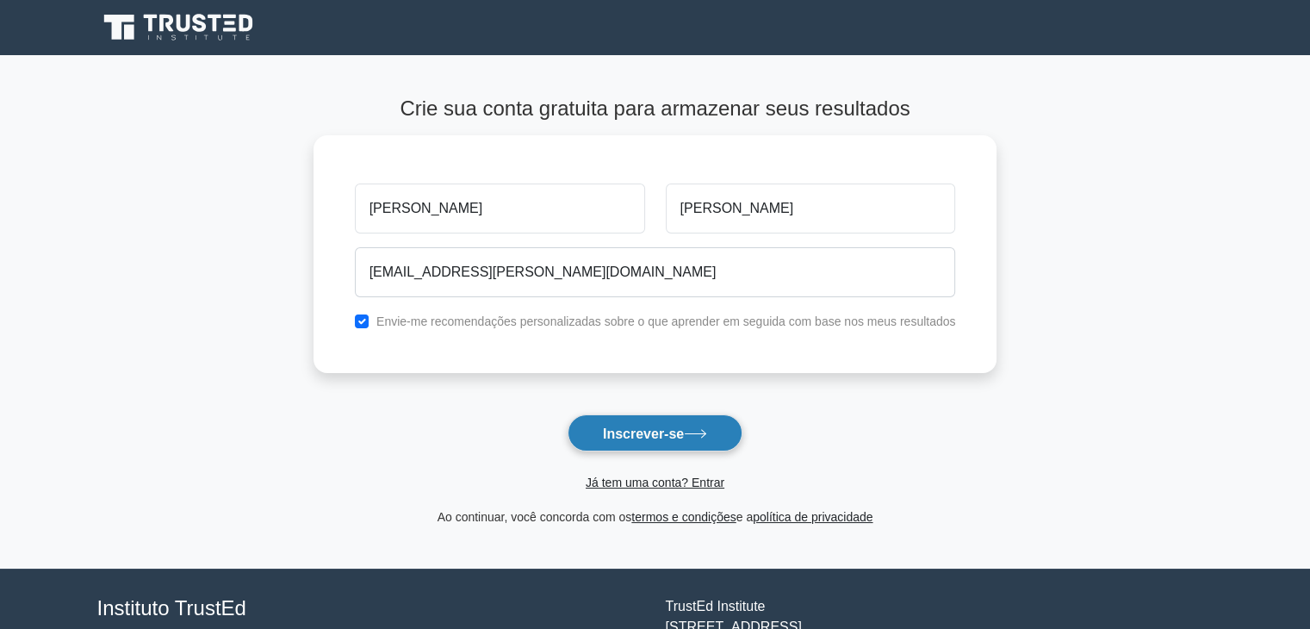
click at [648, 444] on button "Inscrever-se" at bounding box center [654, 432] width 175 height 37
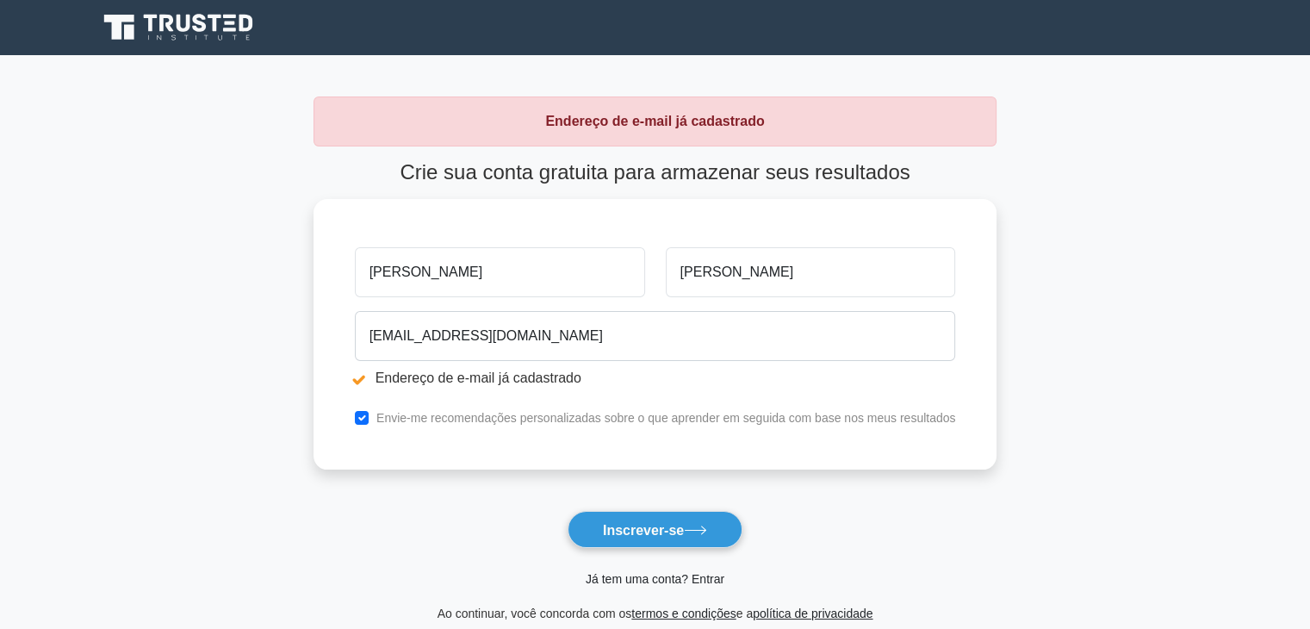
click at [648, 577] on font "Já tem uma conta? Entrar" at bounding box center [655, 579] width 139 height 14
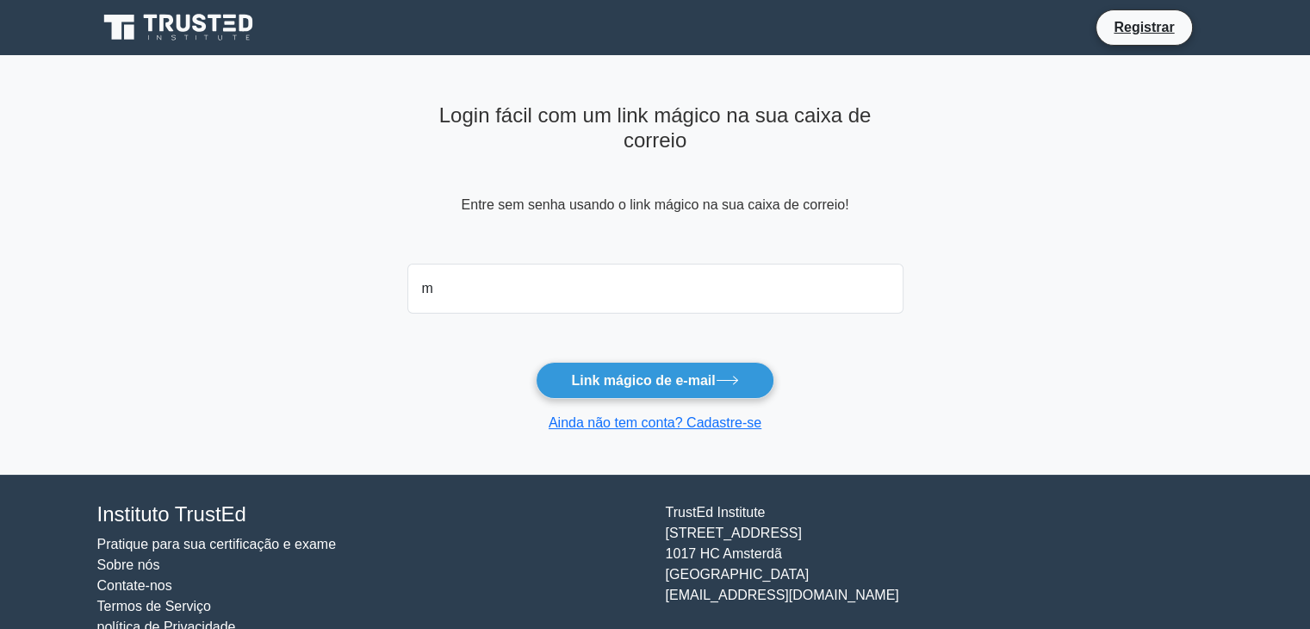
type input "[EMAIL_ADDRESS][PERSON_NAME][DOMAIN_NAME]"
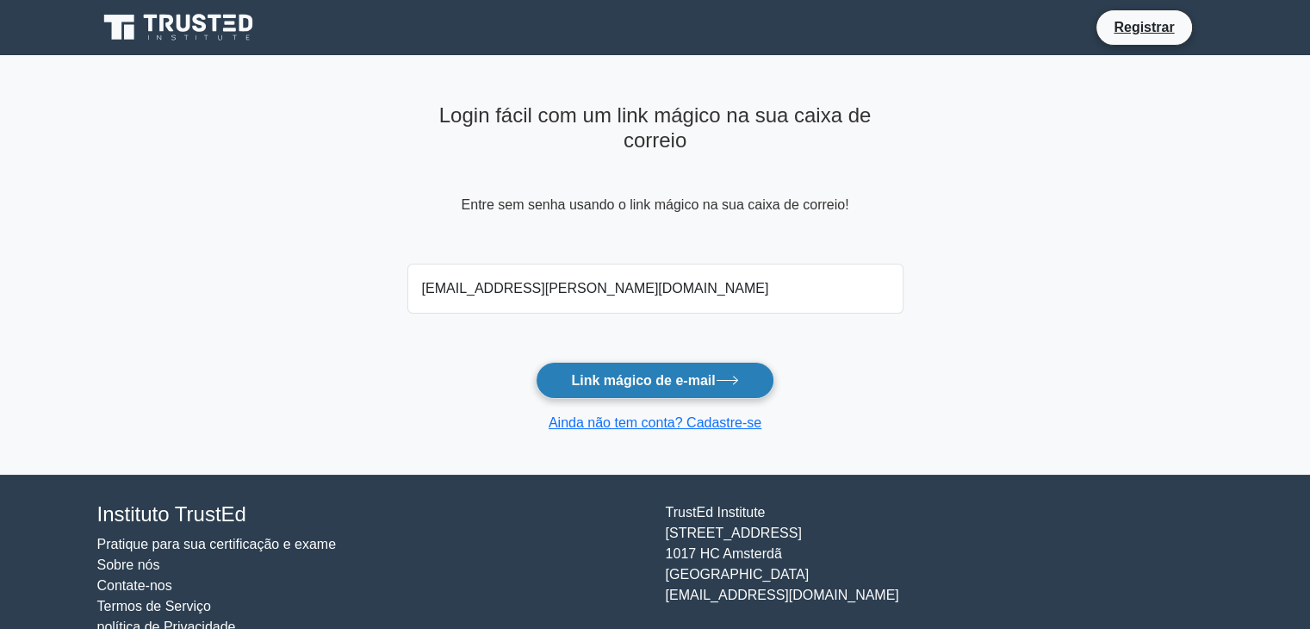
click at [679, 382] on font "Link mágico de e-mail" at bounding box center [643, 380] width 144 height 15
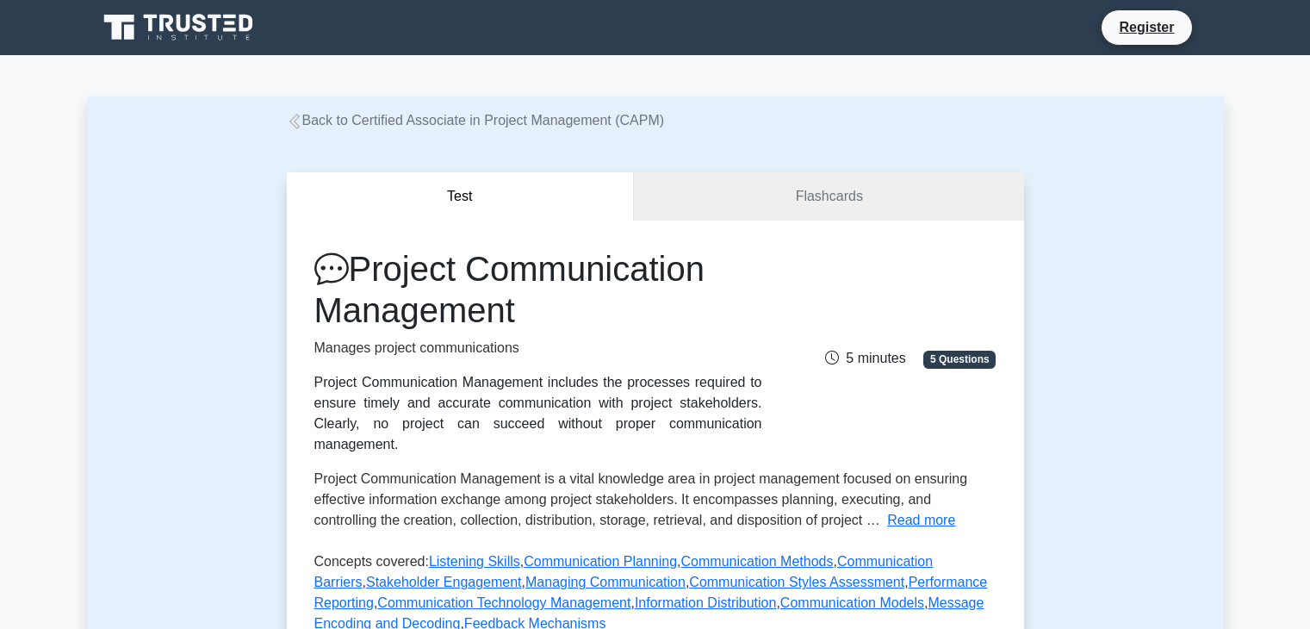
scroll to position [379, 0]
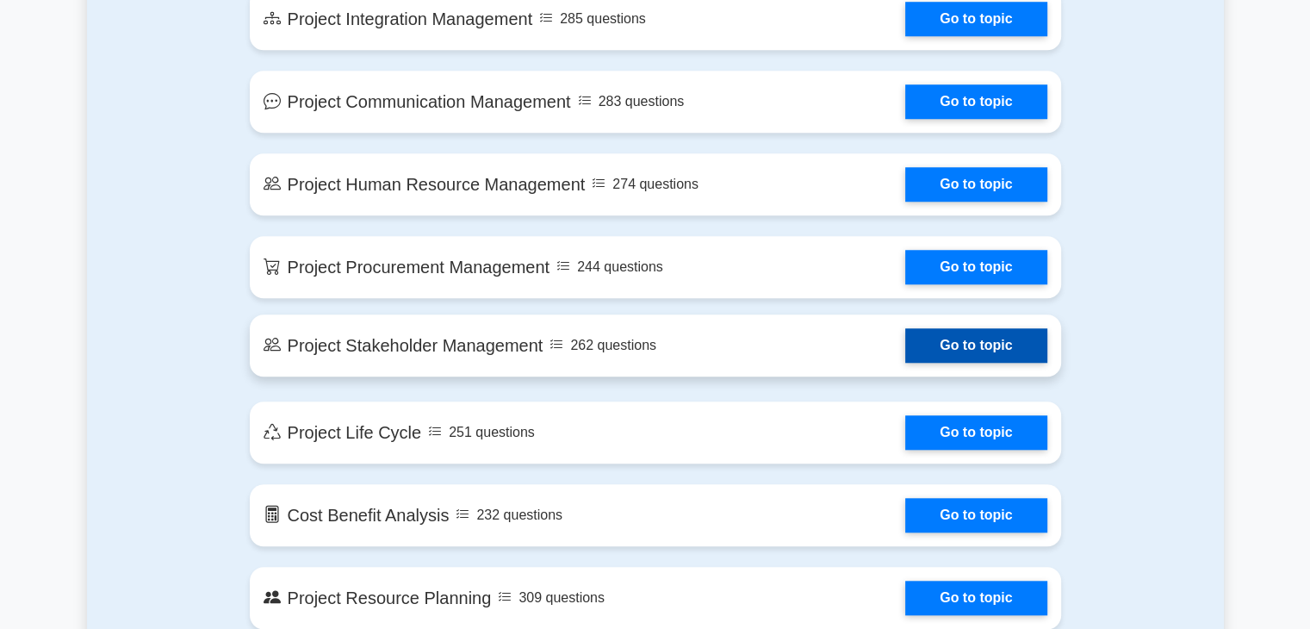
scroll to position [1484, 0]
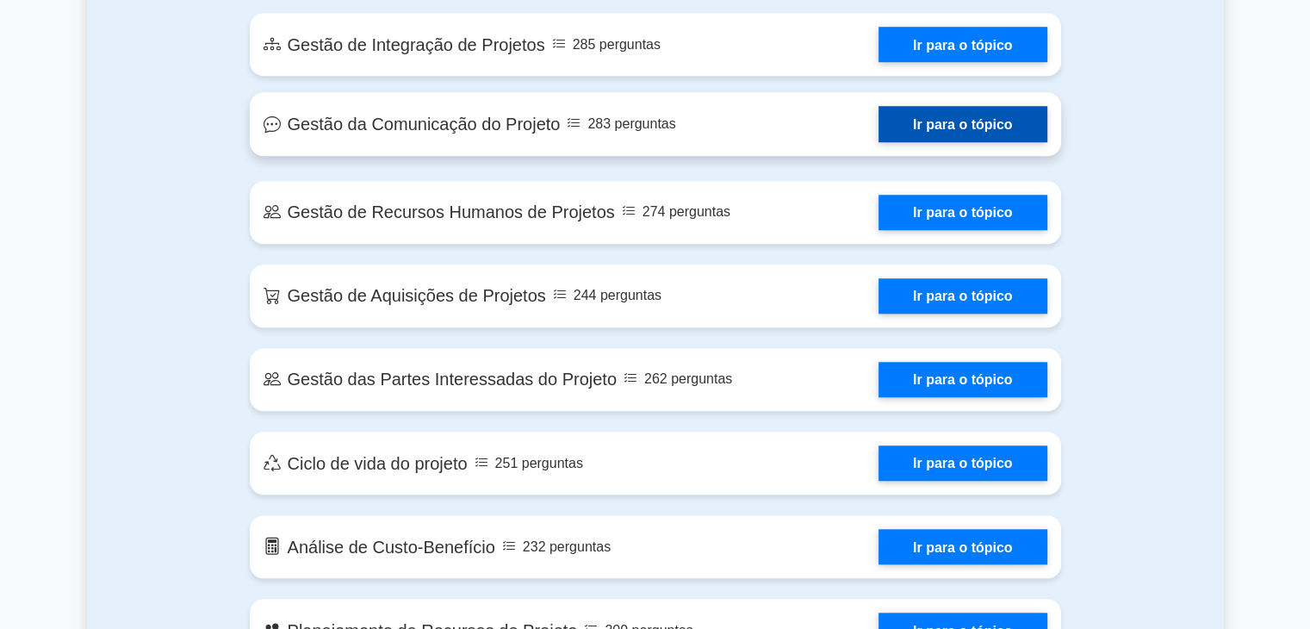
click at [930, 135] on link "Ir para o tópico" at bounding box center [962, 123] width 169 height 35
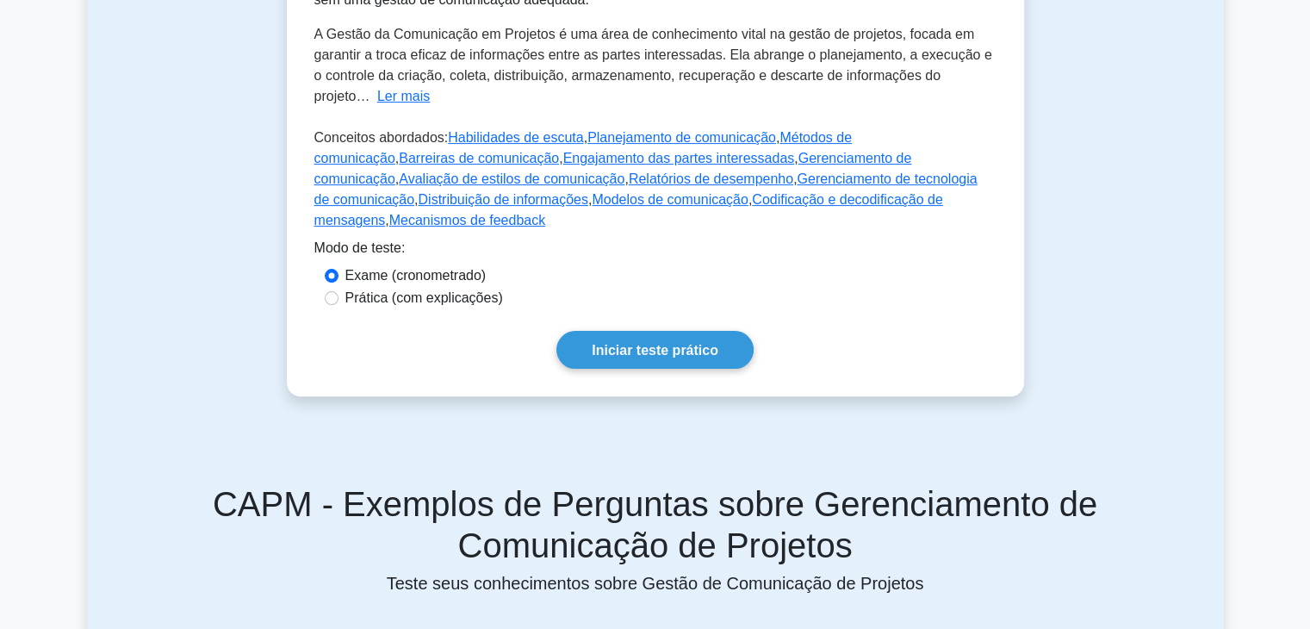
scroll to position [503, 0]
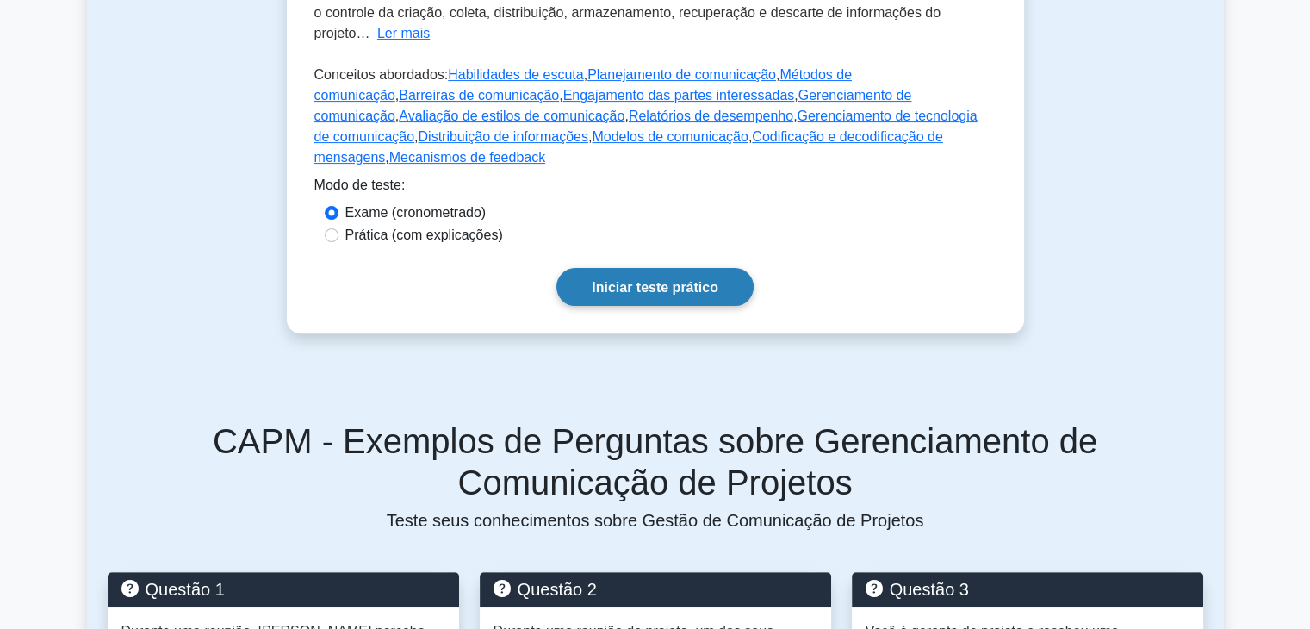
click at [614, 280] on font "Iniciar teste prático" at bounding box center [655, 287] width 127 height 15
